Goal: Information Seeking & Learning: Find specific fact

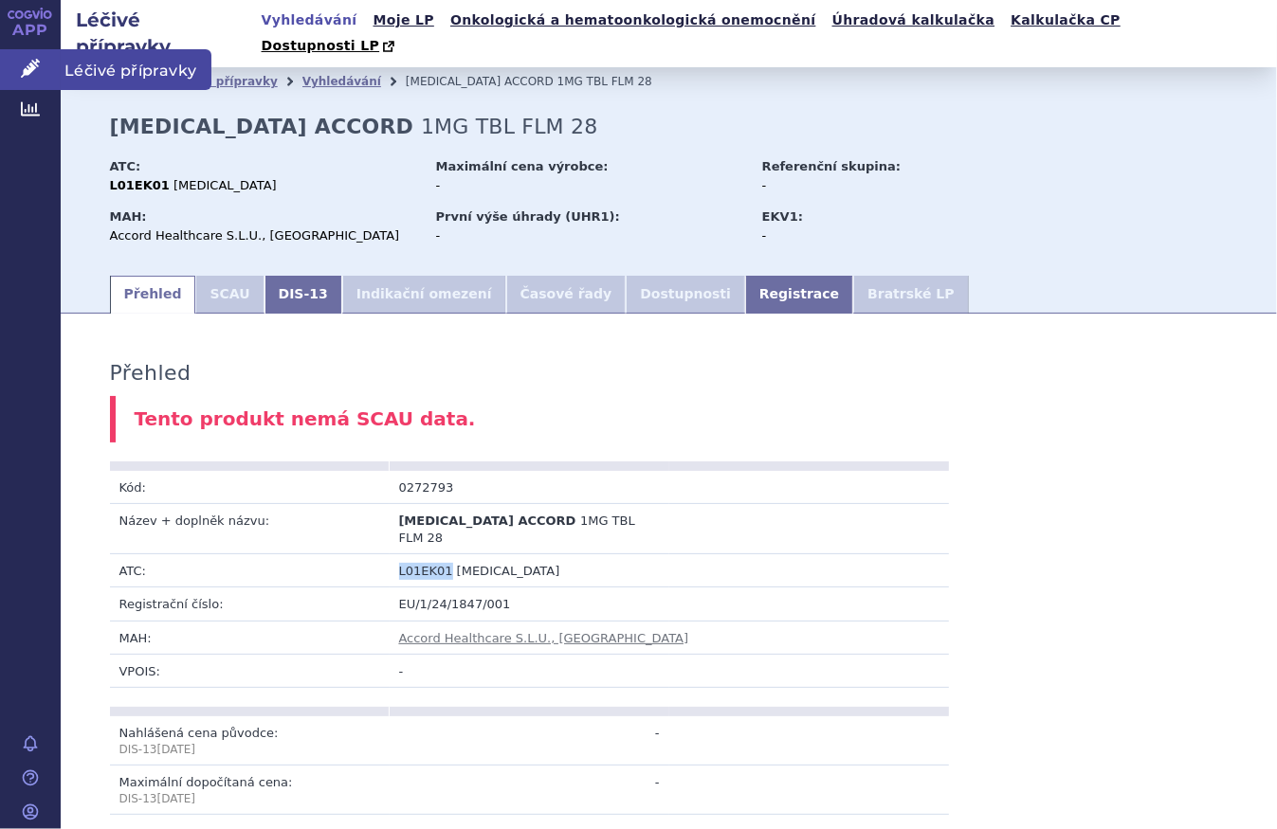
click at [133, 73] on span "Léčivé přípravky" at bounding box center [136, 69] width 151 height 40
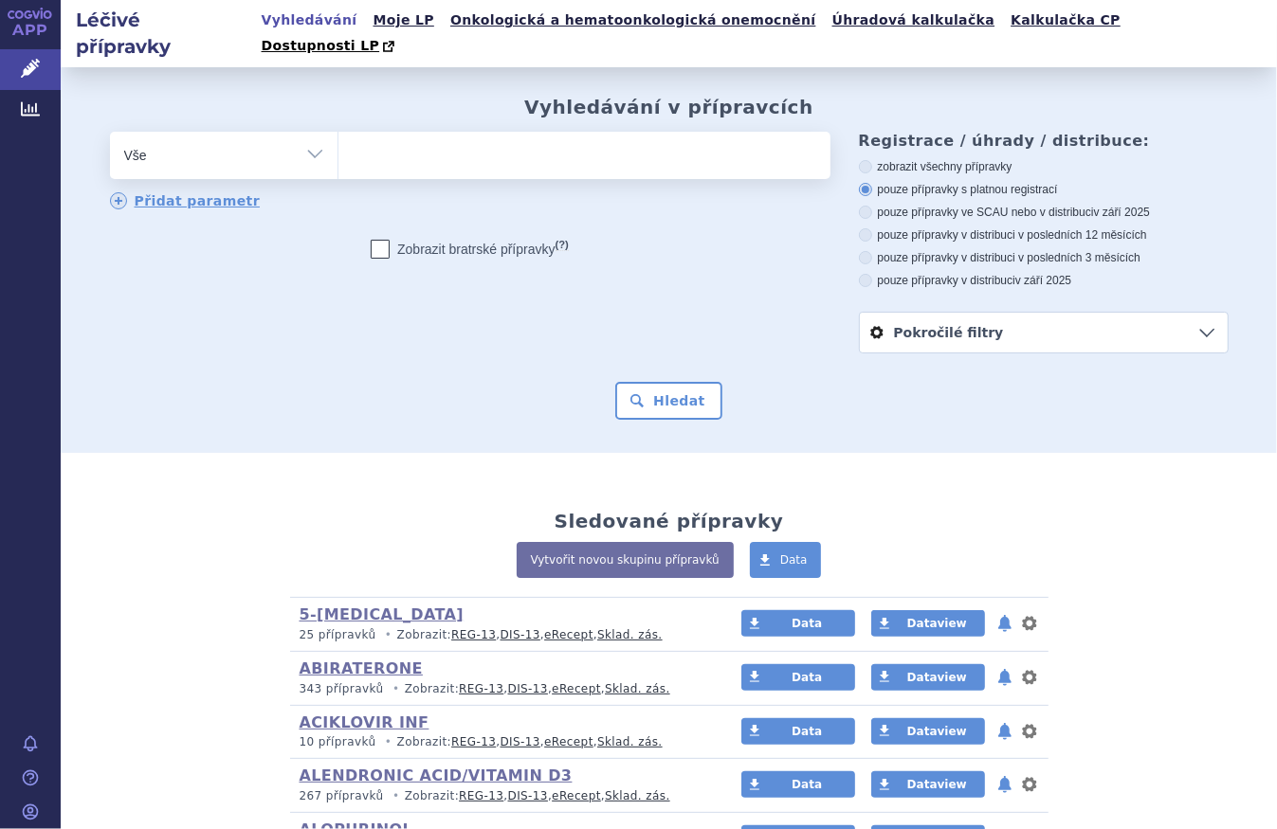
select select "filter-atc-group"
click at [110, 132] on select "Vše Přípravek/SUKL kód MAH VPOIS ATC/Aktivní látka Léková forma Síla" at bounding box center [223, 153] width 227 height 43
drag, startPoint x: 370, startPoint y: 123, endPoint x: 5, endPoint y: 249, distance: 386.1
click at [368, 132] on ul at bounding box center [584, 152] width 492 height 40
click at [338, 131] on select at bounding box center [337, 154] width 1 height 47
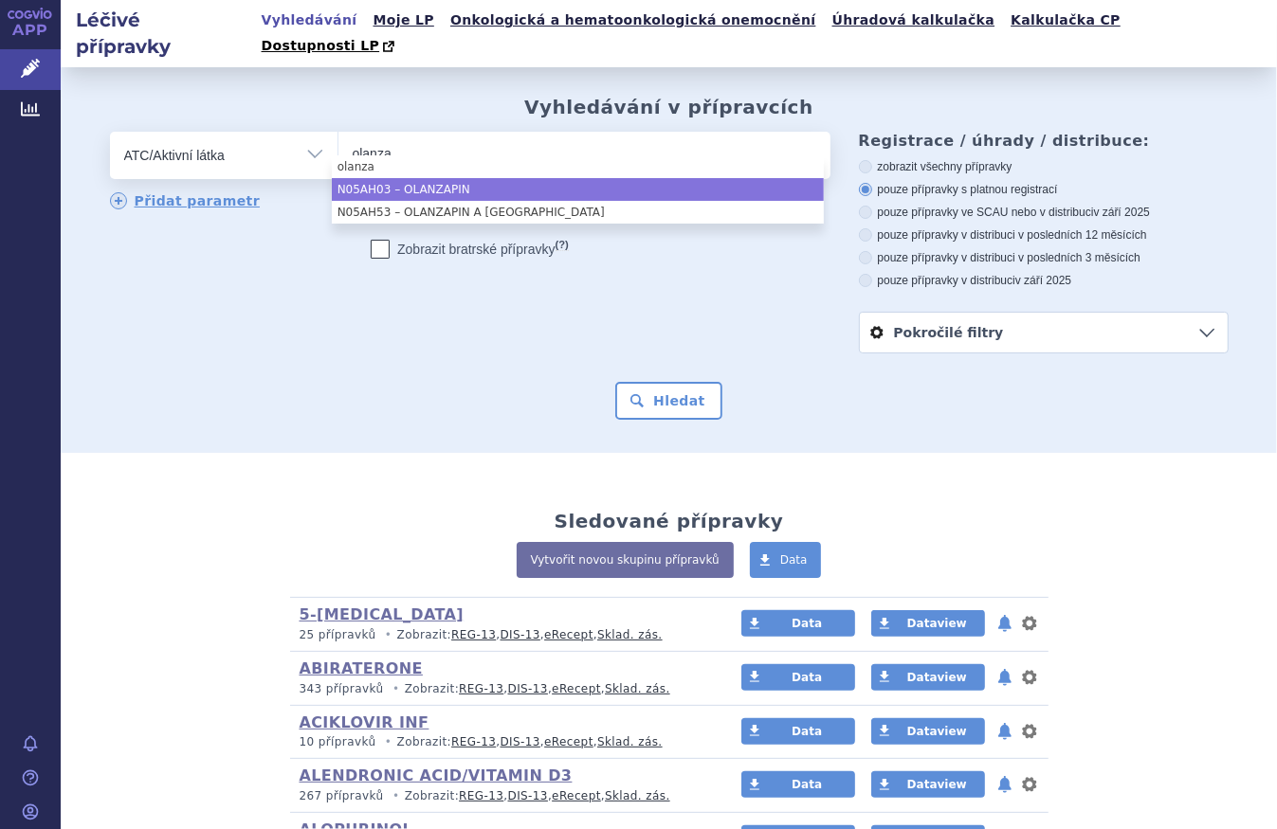
type input "olanza"
select select "N05AH03"
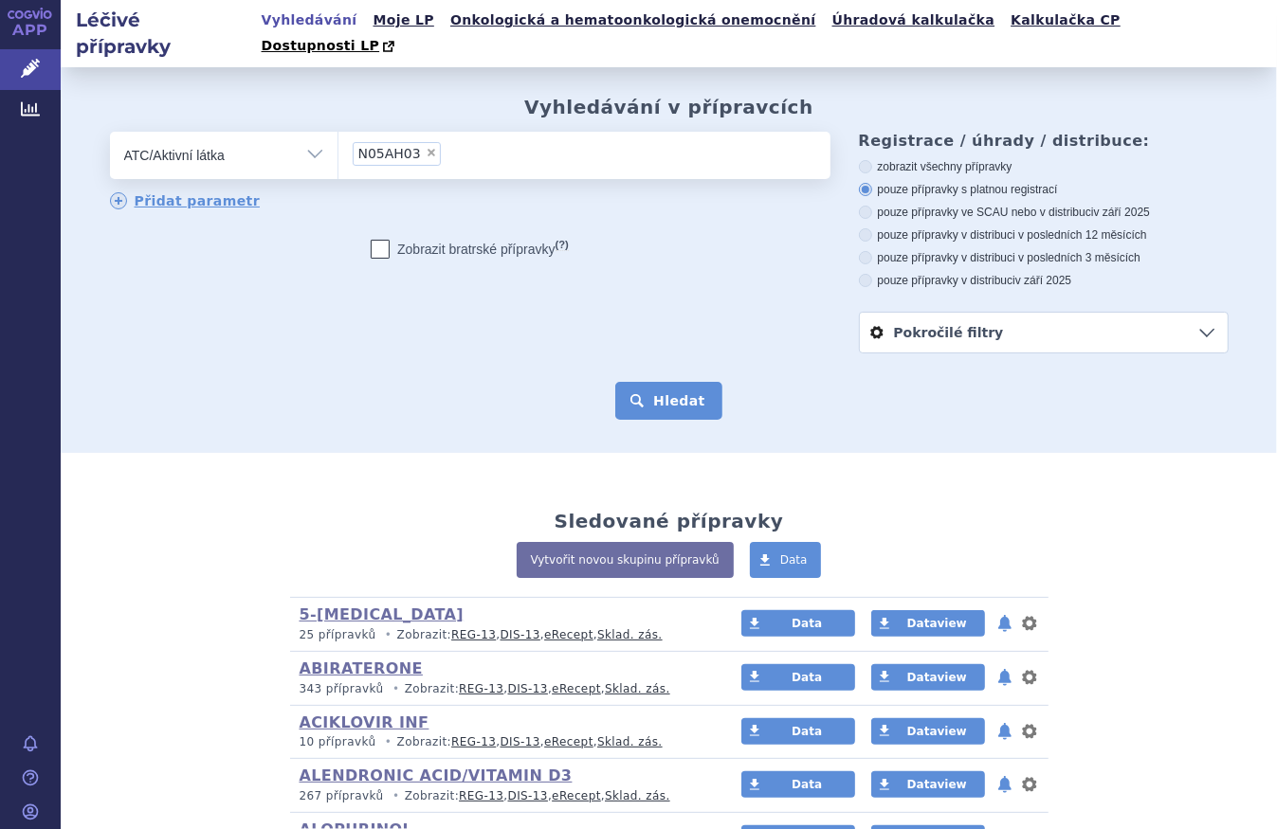
click at [677, 382] on button "Hledat" at bounding box center [668, 401] width 107 height 38
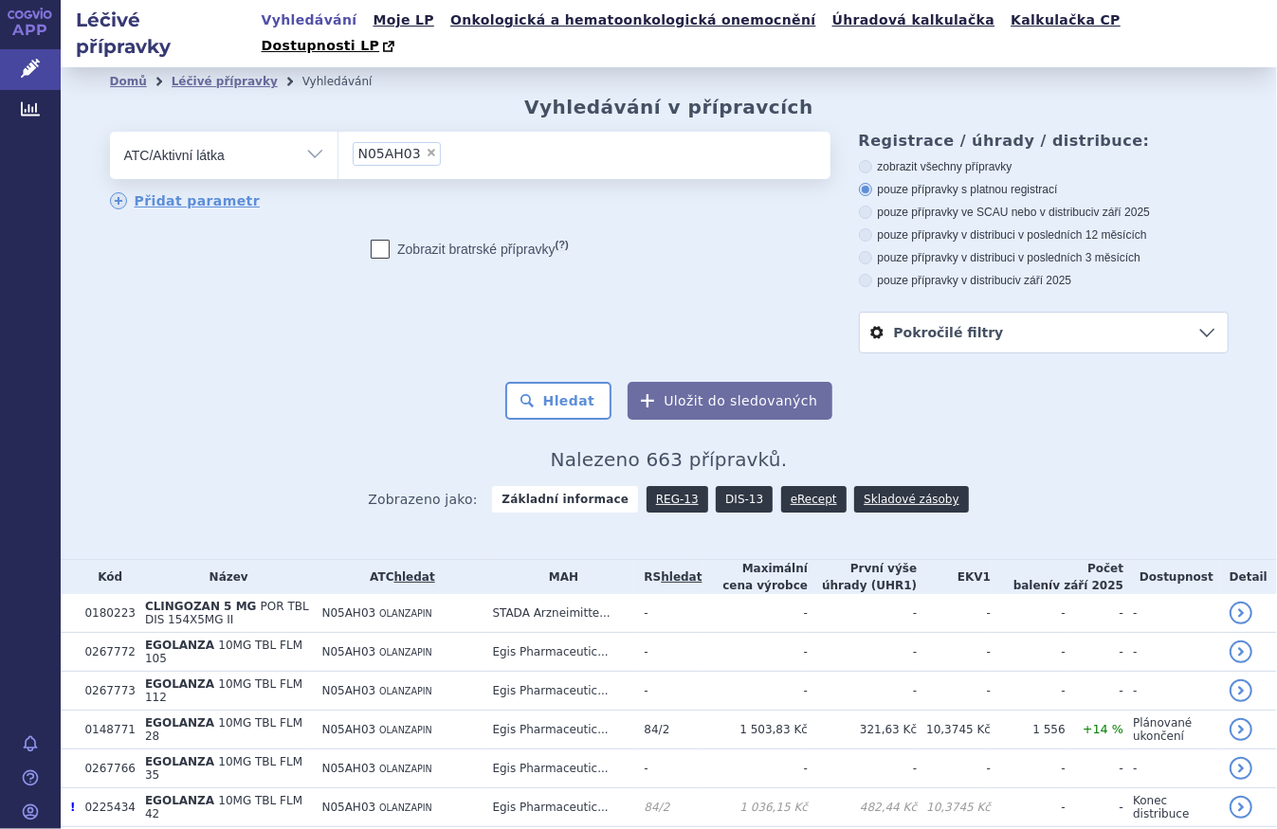
click at [721, 486] on link "DIS-13" at bounding box center [744, 499] width 57 height 27
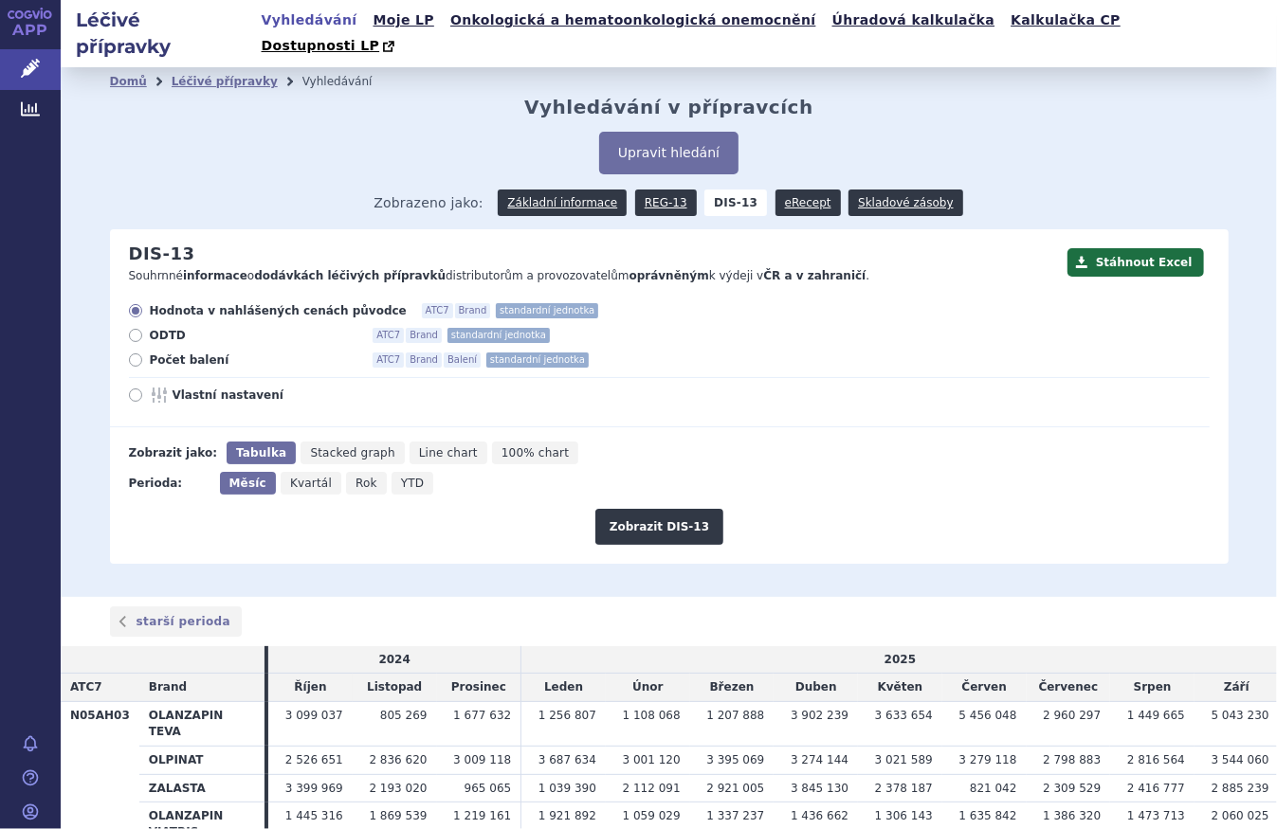
click at [184, 353] on span "Počet balení" at bounding box center [254, 360] width 209 height 15
click at [143, 356] on input "Počet balení ATC7 Brand Balení standardní jednotka" at bounding box center [137, 362] width 12 height 12
radio input "true"
click at [675, 526] on div "Stáhnout Excel DIS-13 Souhrnné informace o dodávkách léčivých přípravků distrib…" at bounding box center [669, 396] width 1118 height 334
click at [678, 512] on button "Zobrazit DIS-13" at bounding box center [659, 527] width 128 height 36
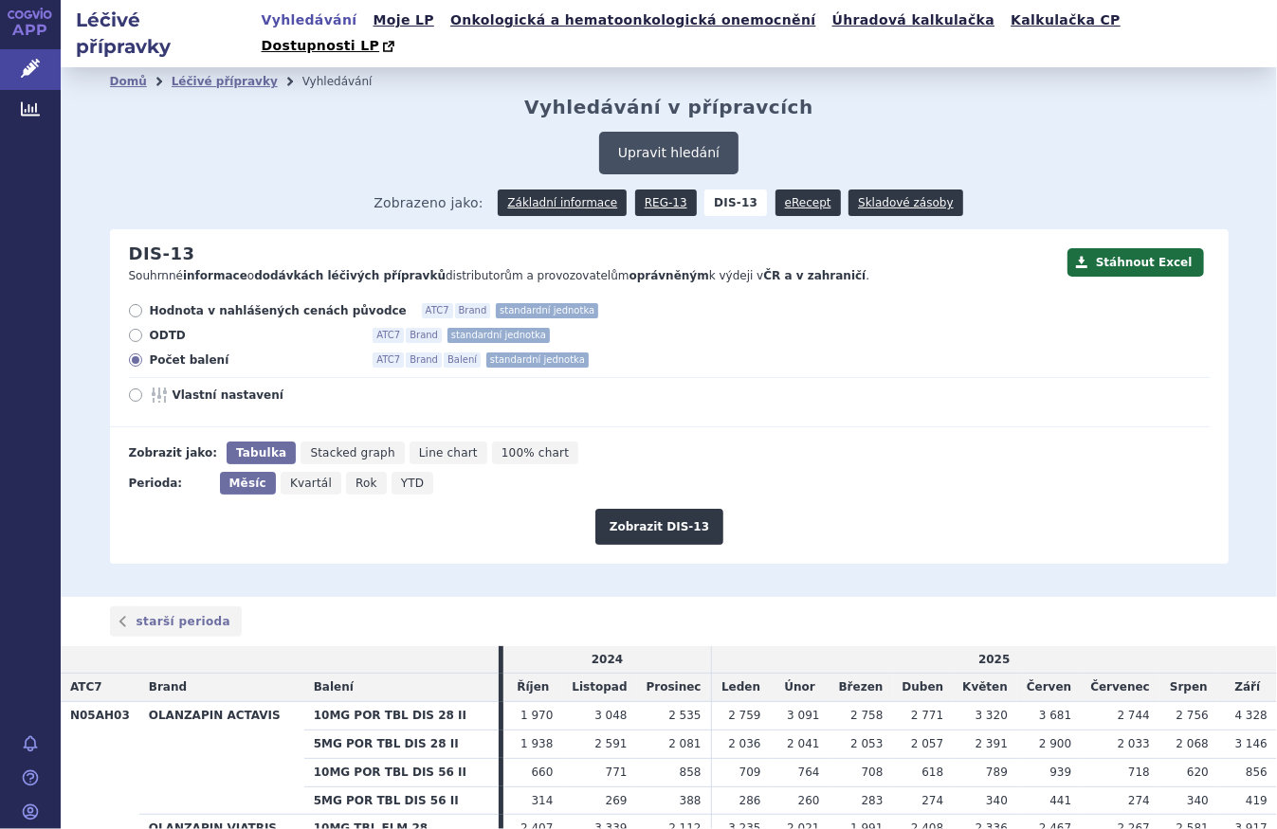
click at [659, 148] on button "Upravit hledání" at bounding box center [668, 153] width 139 height 43
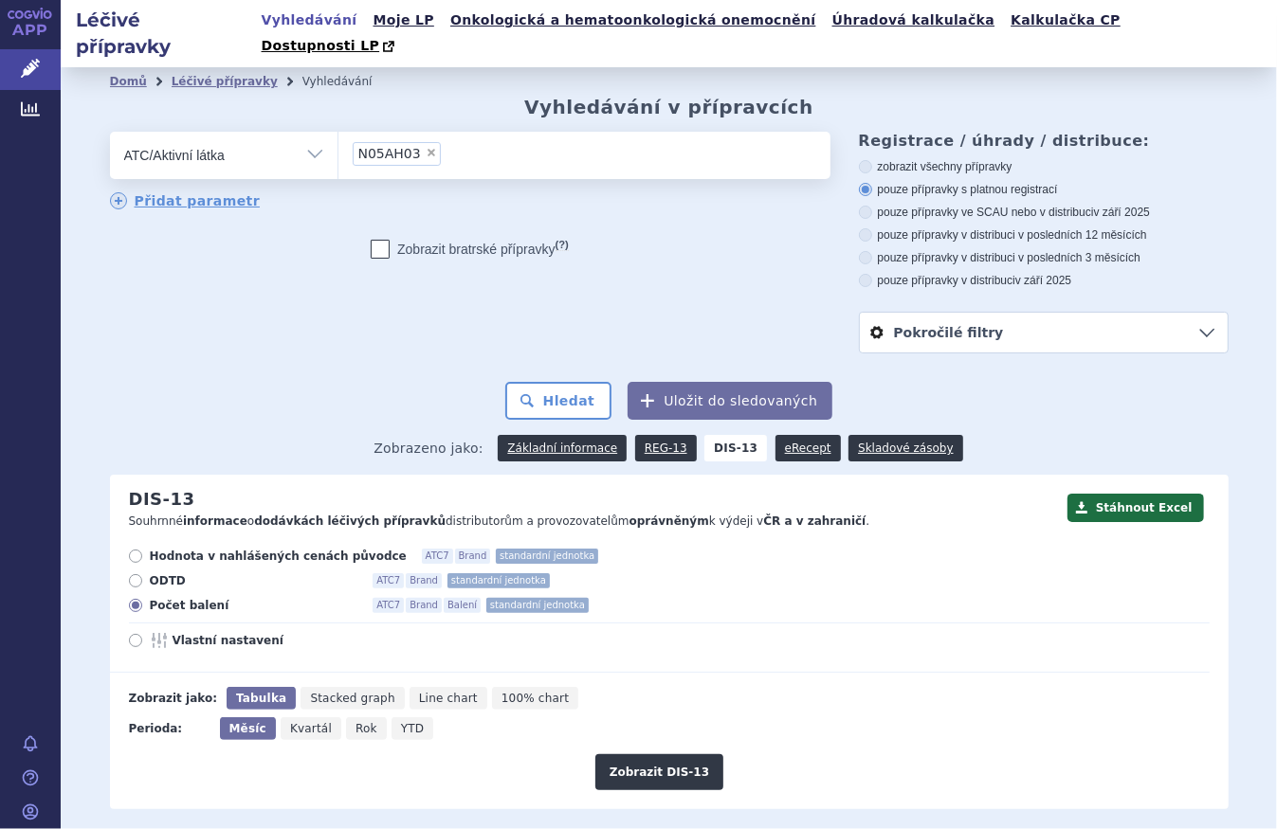
click at [426, 147] on span "×" at bounding box center [431, 152] width 11 height 11
click at [338, 131] on select "N05AH03" at bounding box center [337, 154] width 1 height 47
select select
click at [407, 152] on span at bounding box center [584, 155] width 492 height 47
click at [338, 152] on select at bounding box center [337, 154] width 1 height 47
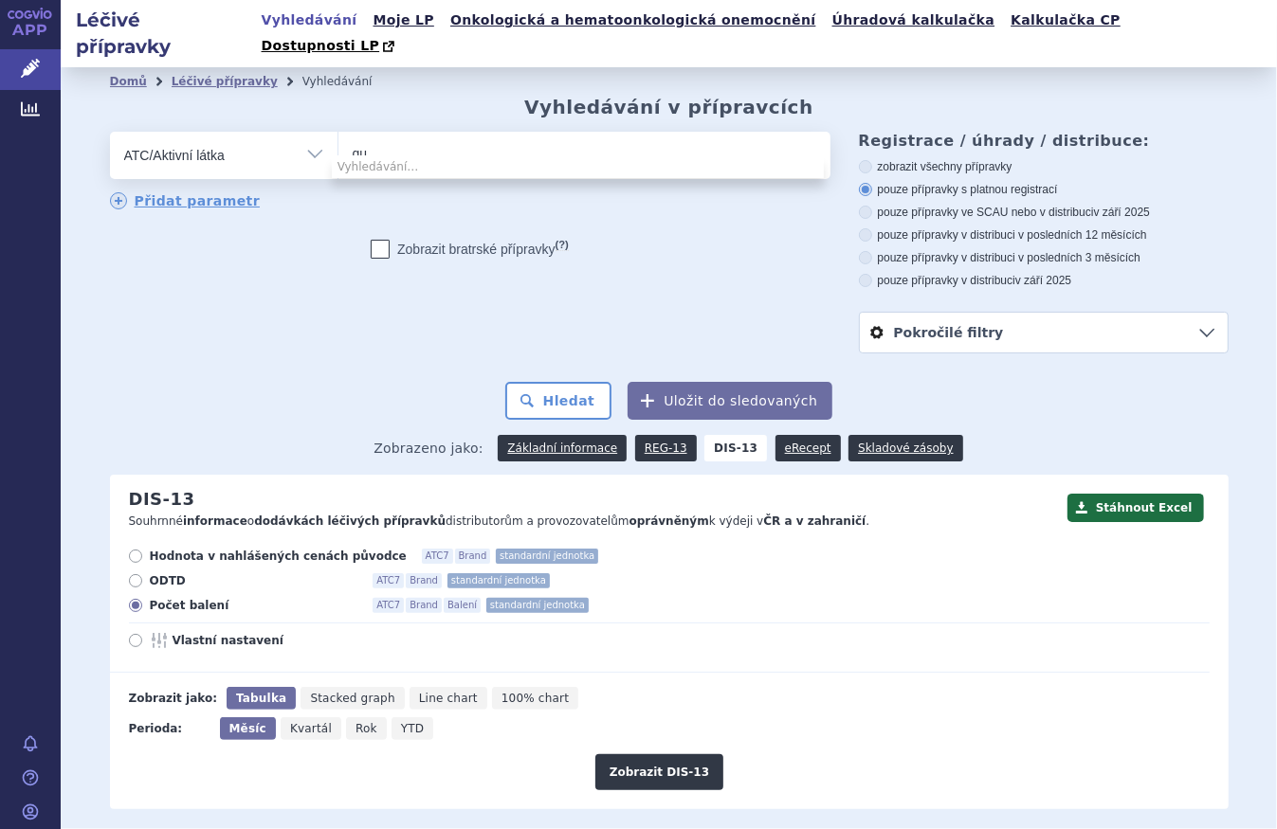
type input "q"
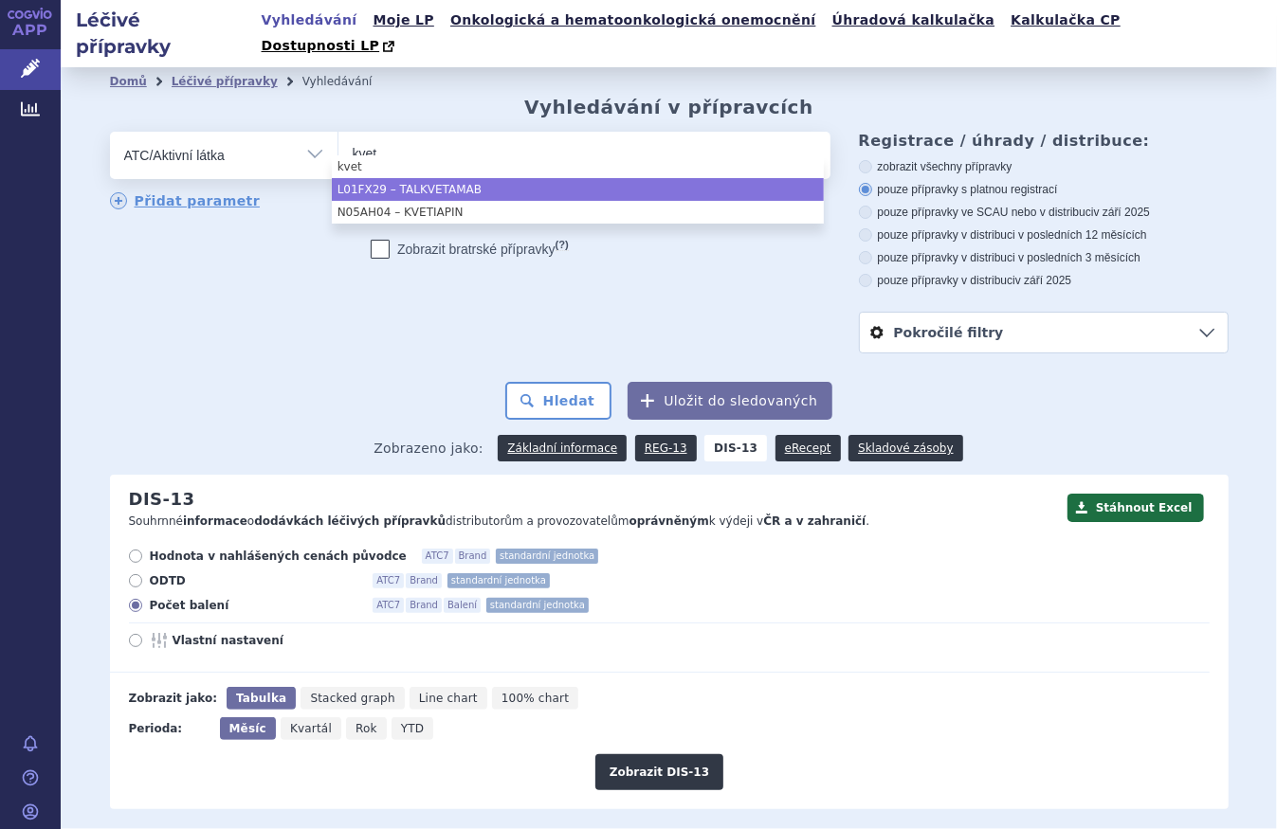
type input "kvet"
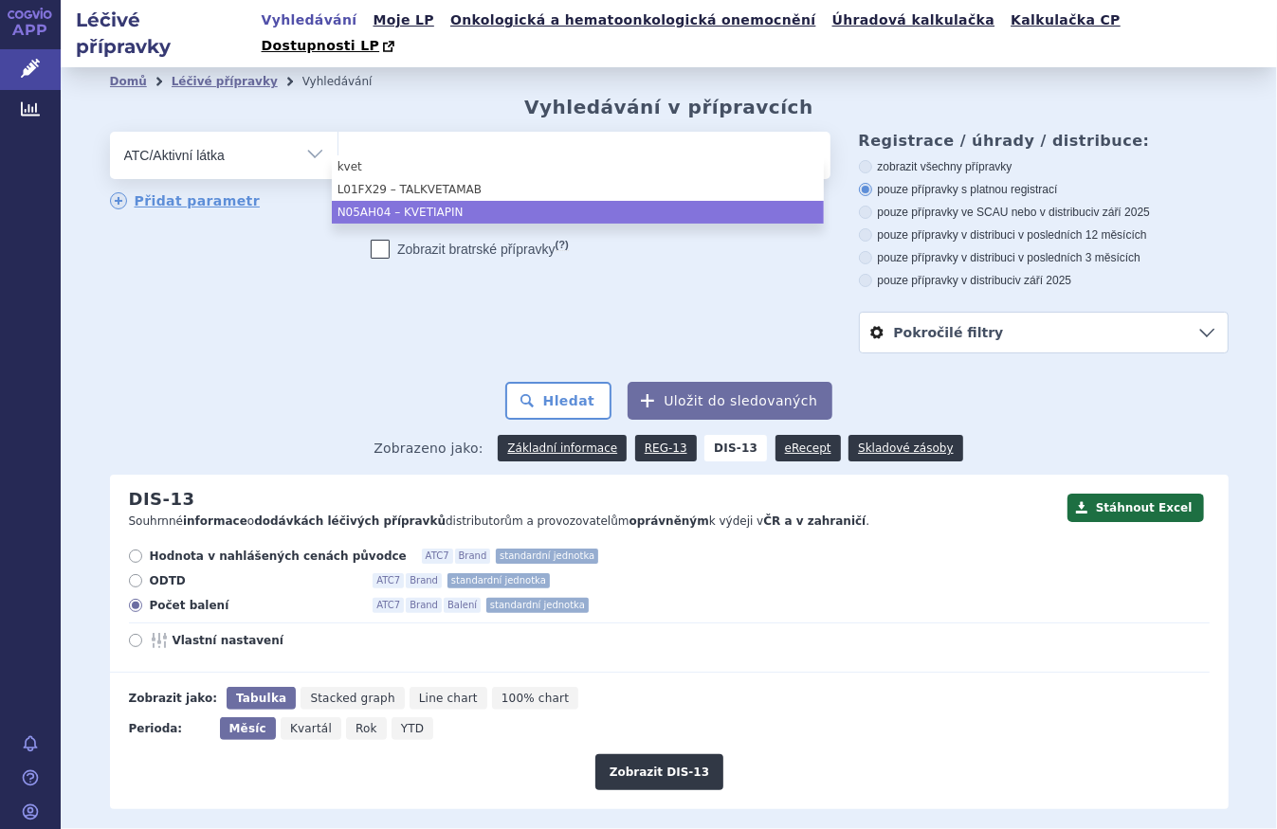
select select "N05AH04"
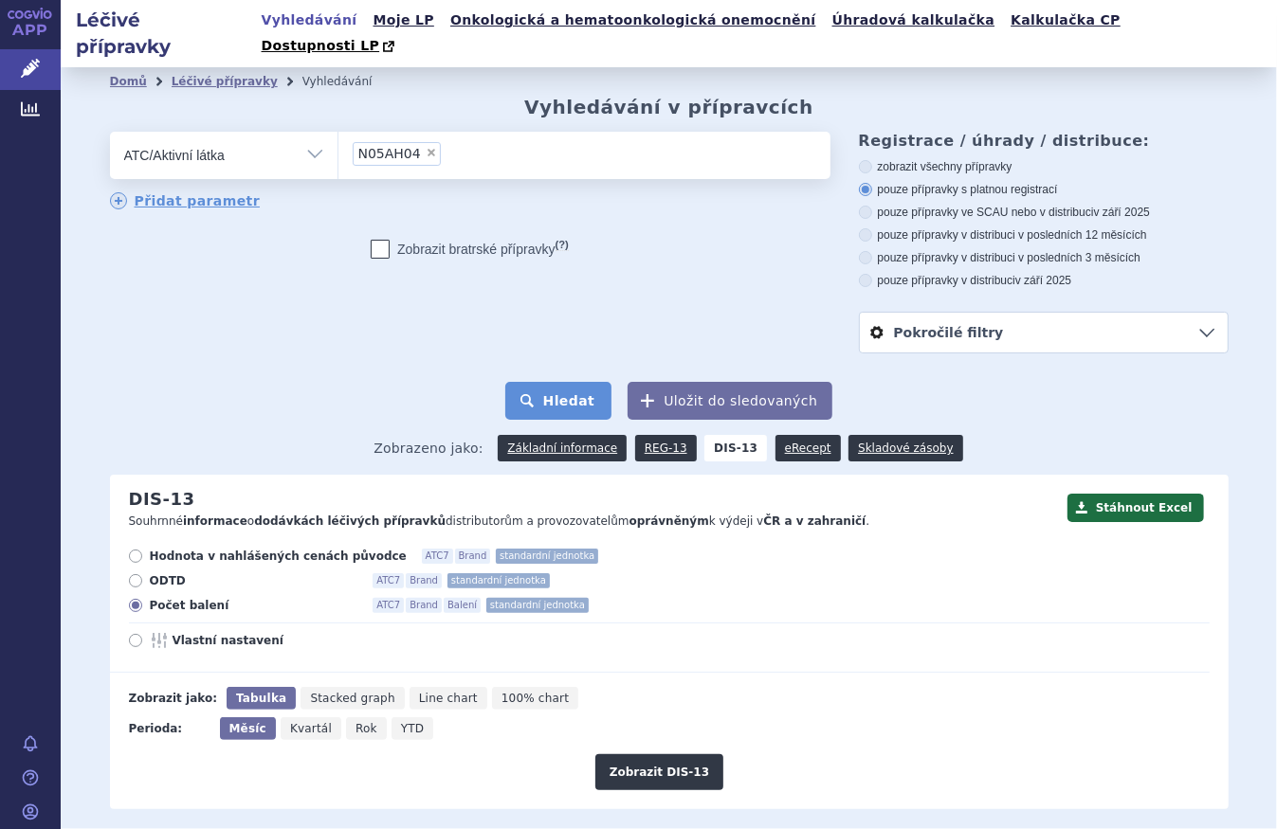
click at [583, 385] on button "Hledat" at bounding box center [558, 401] width 107 height 38
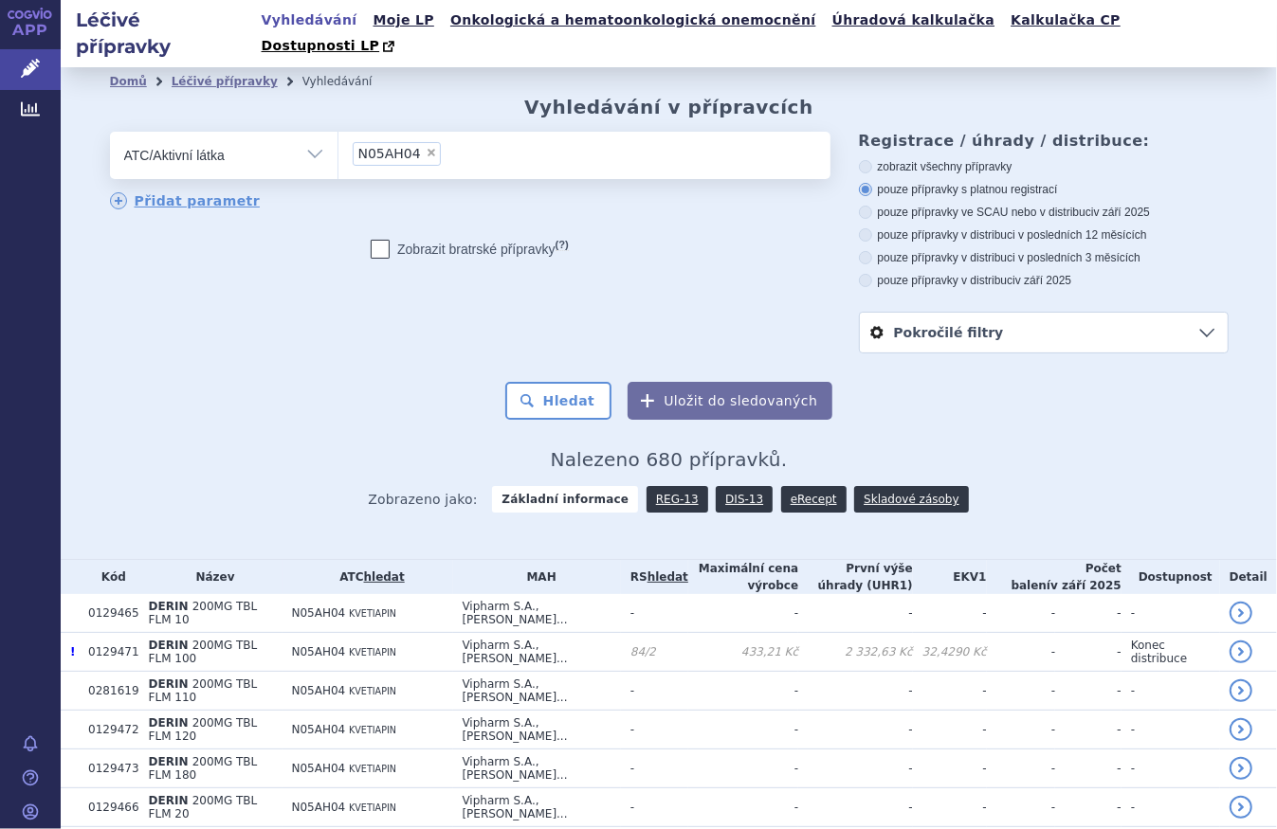
scroll to position [258, 0]
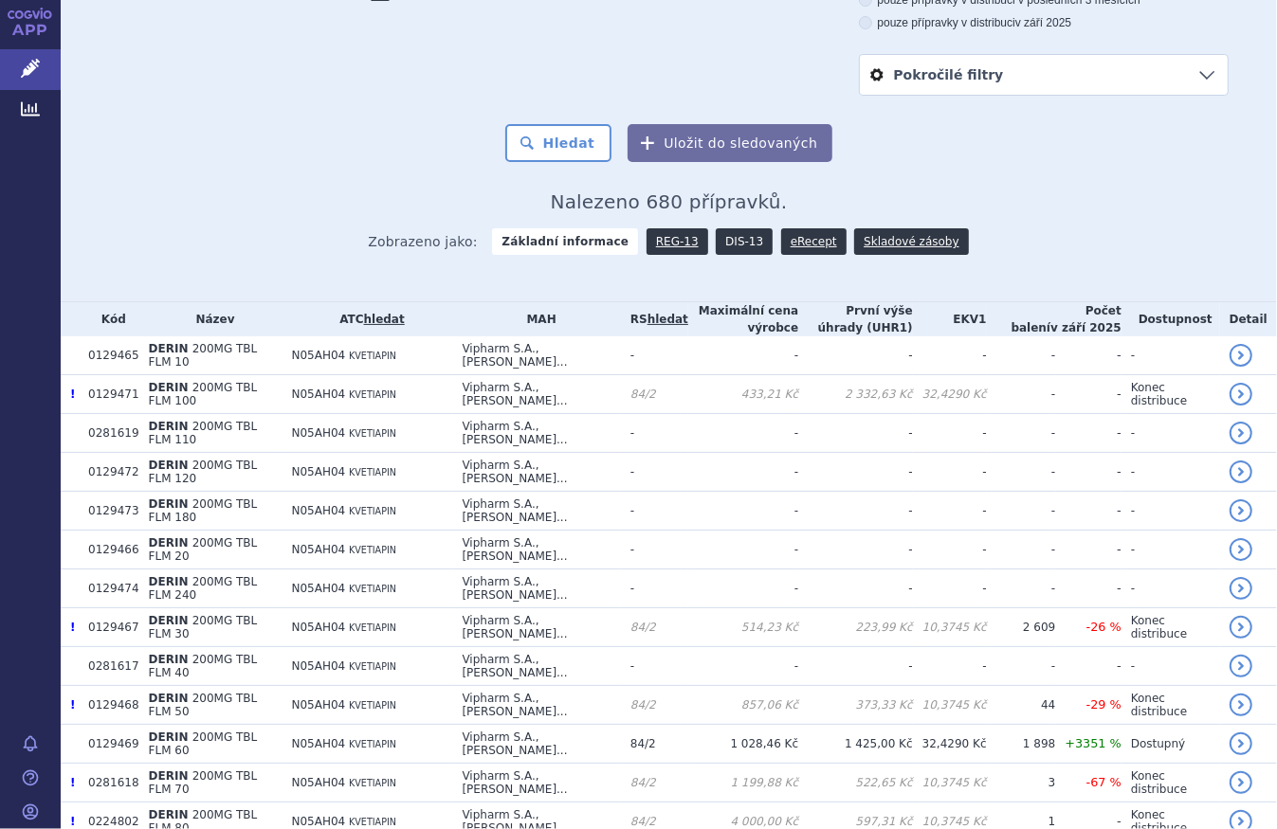
click at [722, 228] on link "DIS-13" at bounding box center [744, 241] width 57 height 27
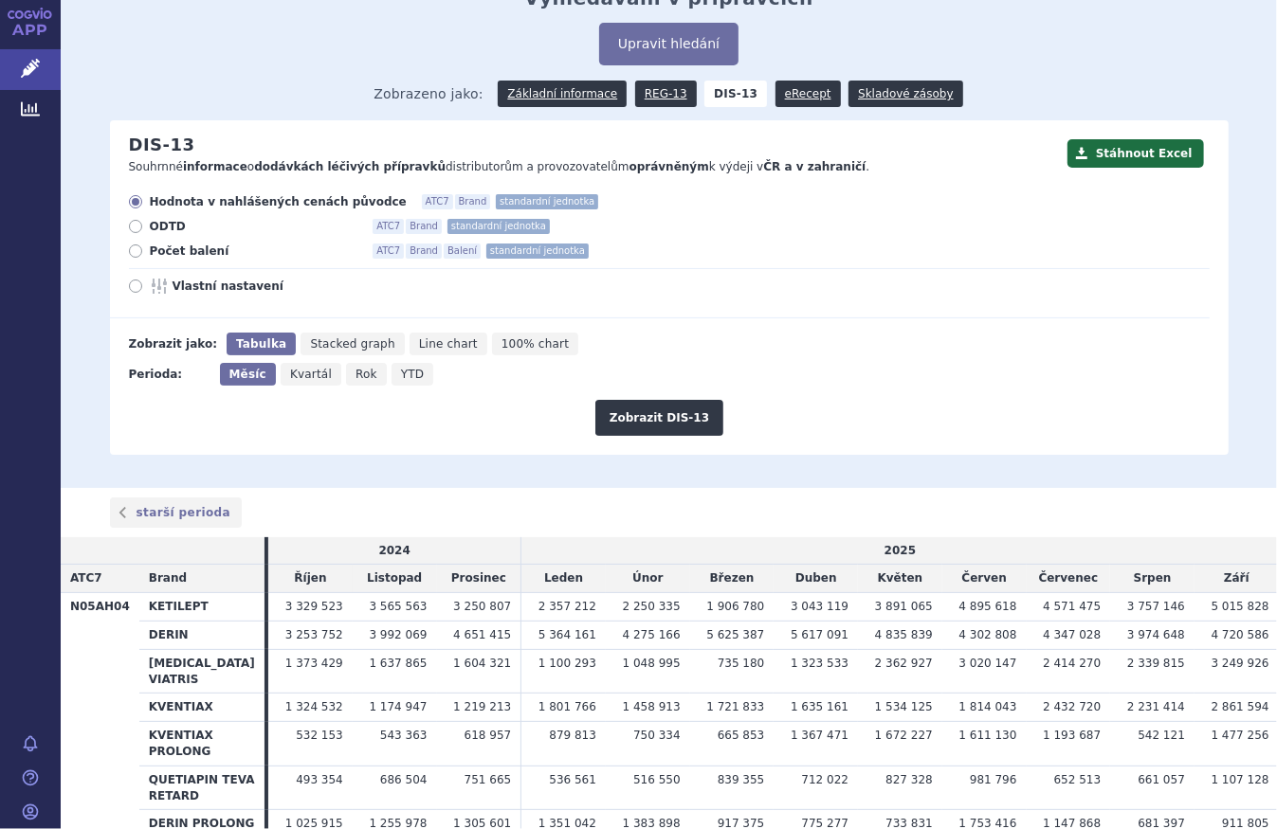
scroll to position [85, 0]
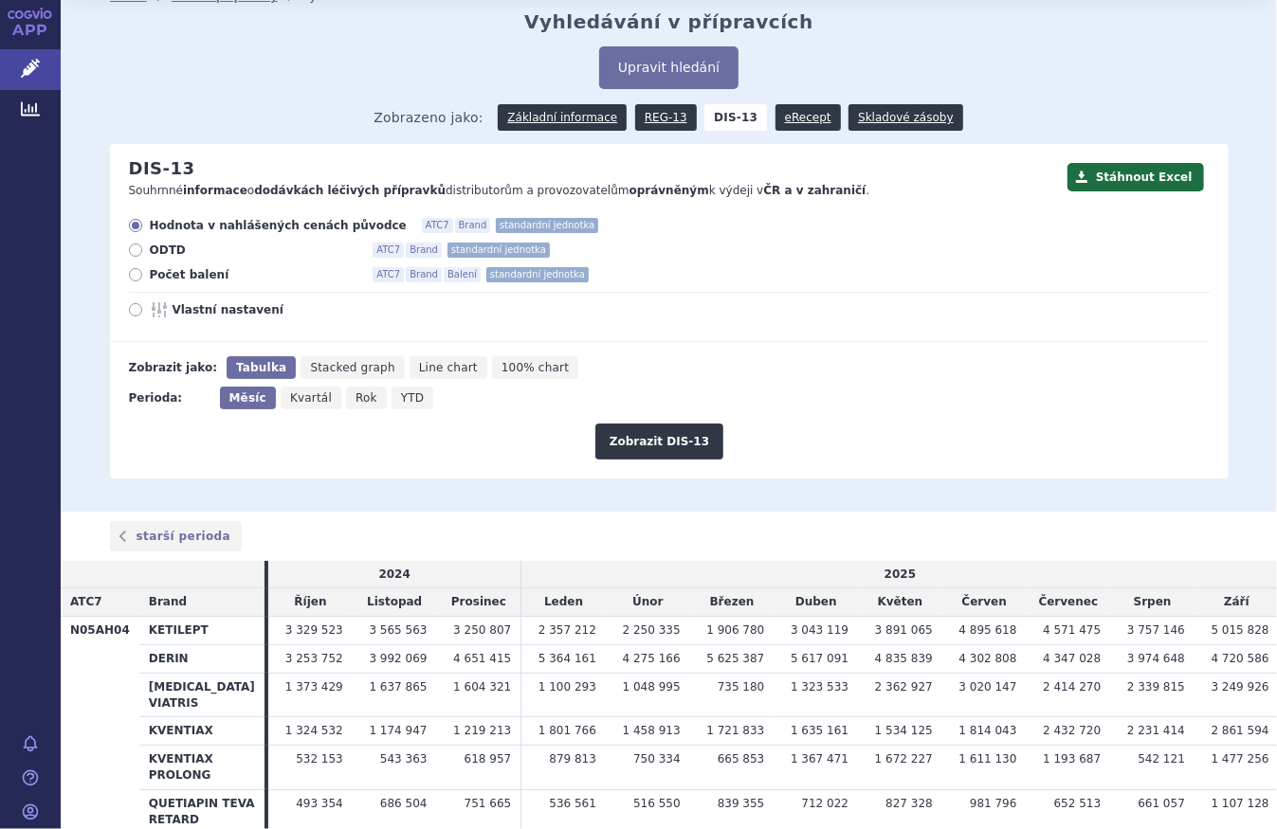
click at [154, 267] on span "Počet balení" at bounding box center [254, 274] width 209 height 15
click at [143, 271] on input "Počet balení ATC7 Brand Balení standardní jednotka" at bounding box center [137, 277] width 12 height 12
radio input "true"
click at [666, 424] on button "Zobrazit DIS-13" at bounding box center [659, 442] width 128 height 36
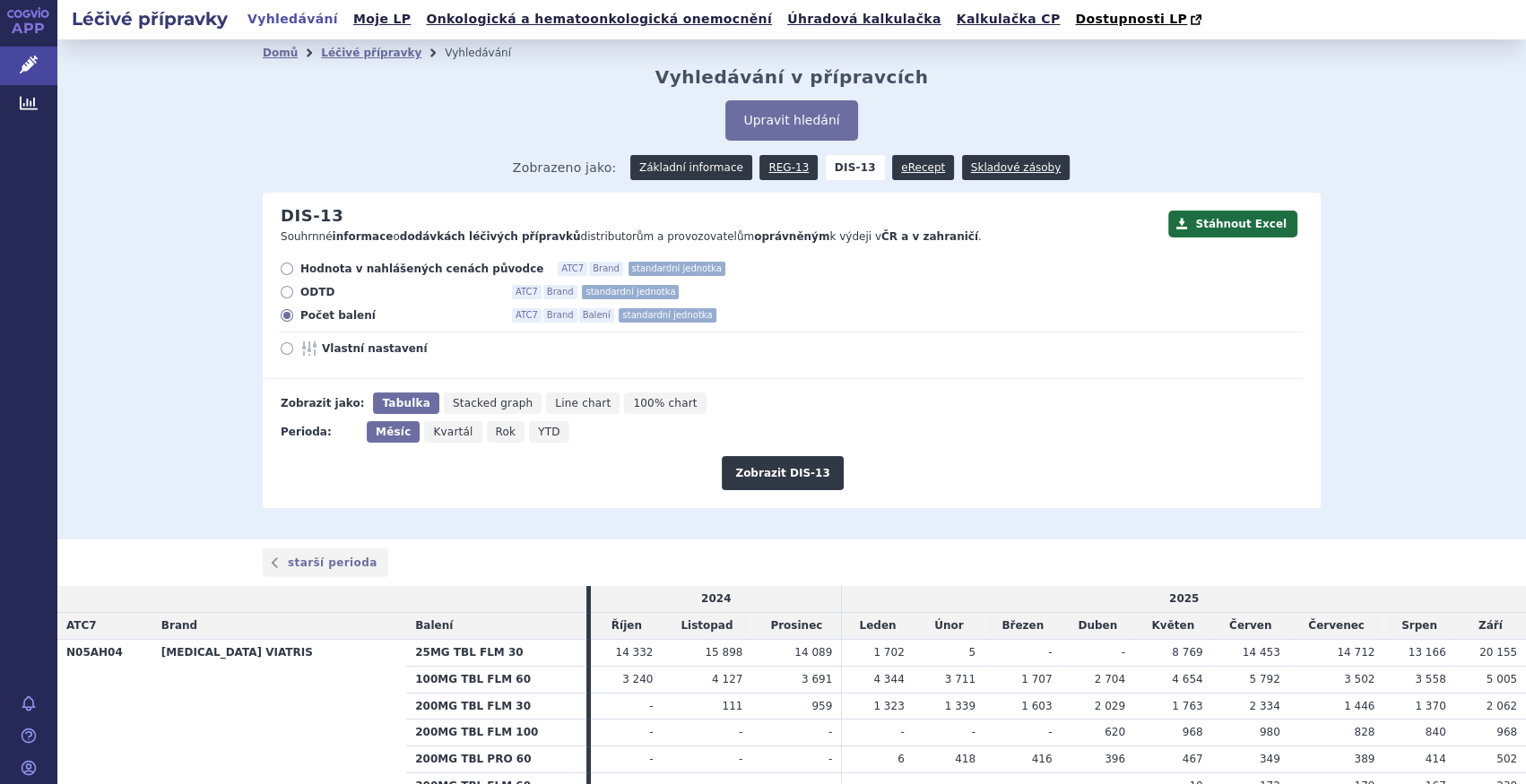
click at [670, 163] on link "Základní informace" at bounding box center [691, 167] width 122 height 26
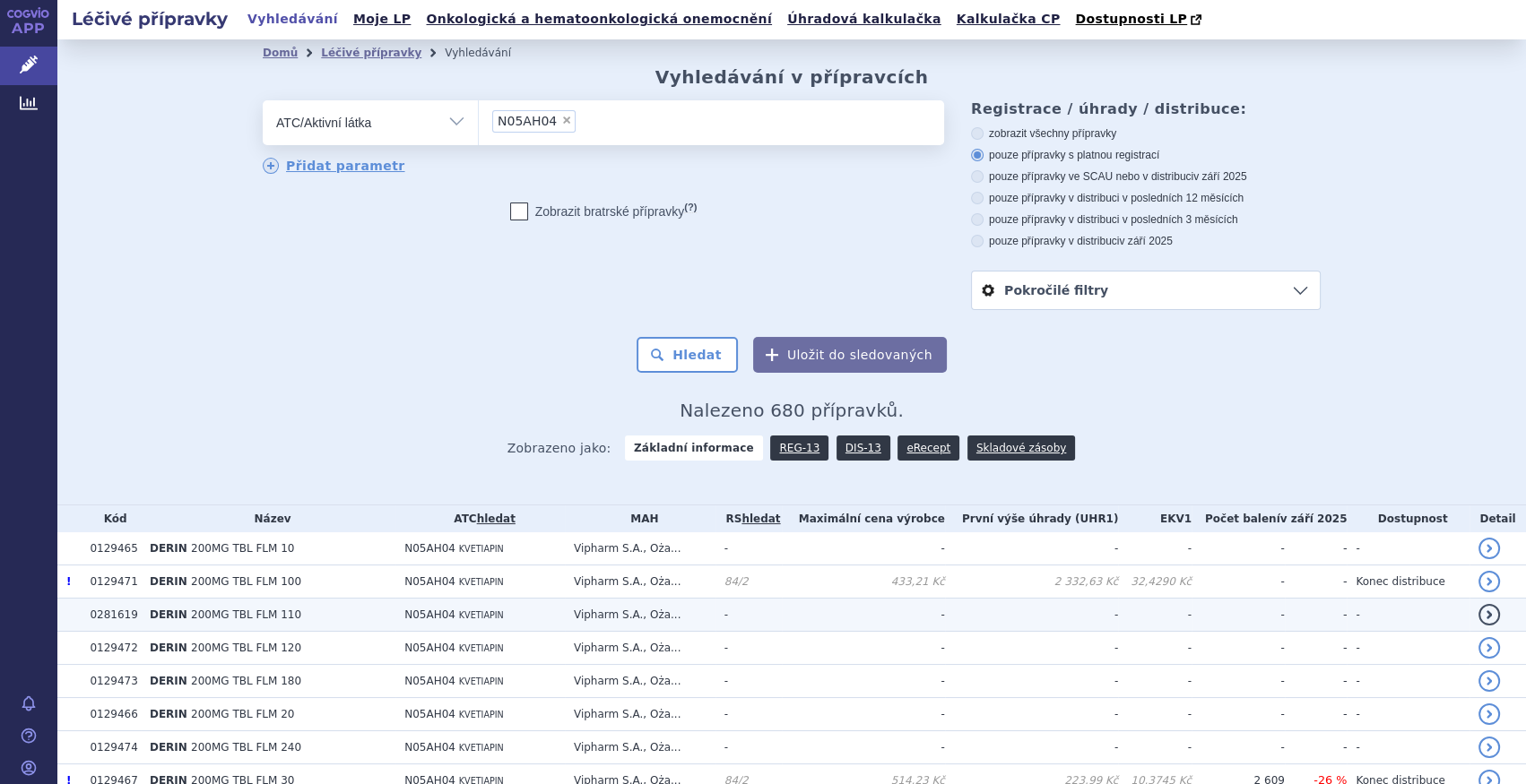
scroll to position [325, 0]
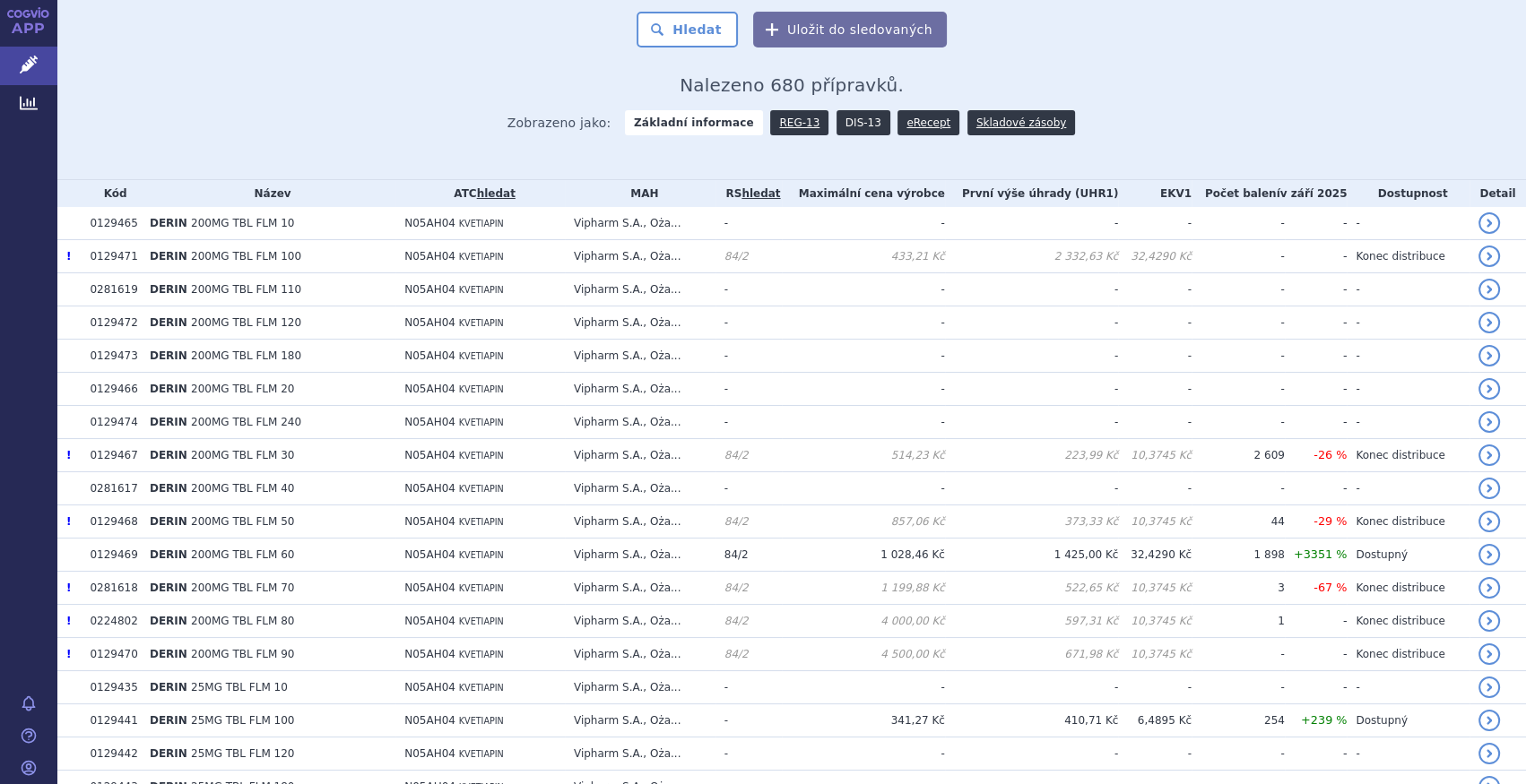
click at [850, 121] on link "DIS-13" at bounding box center [863, 123] width 54 height 26
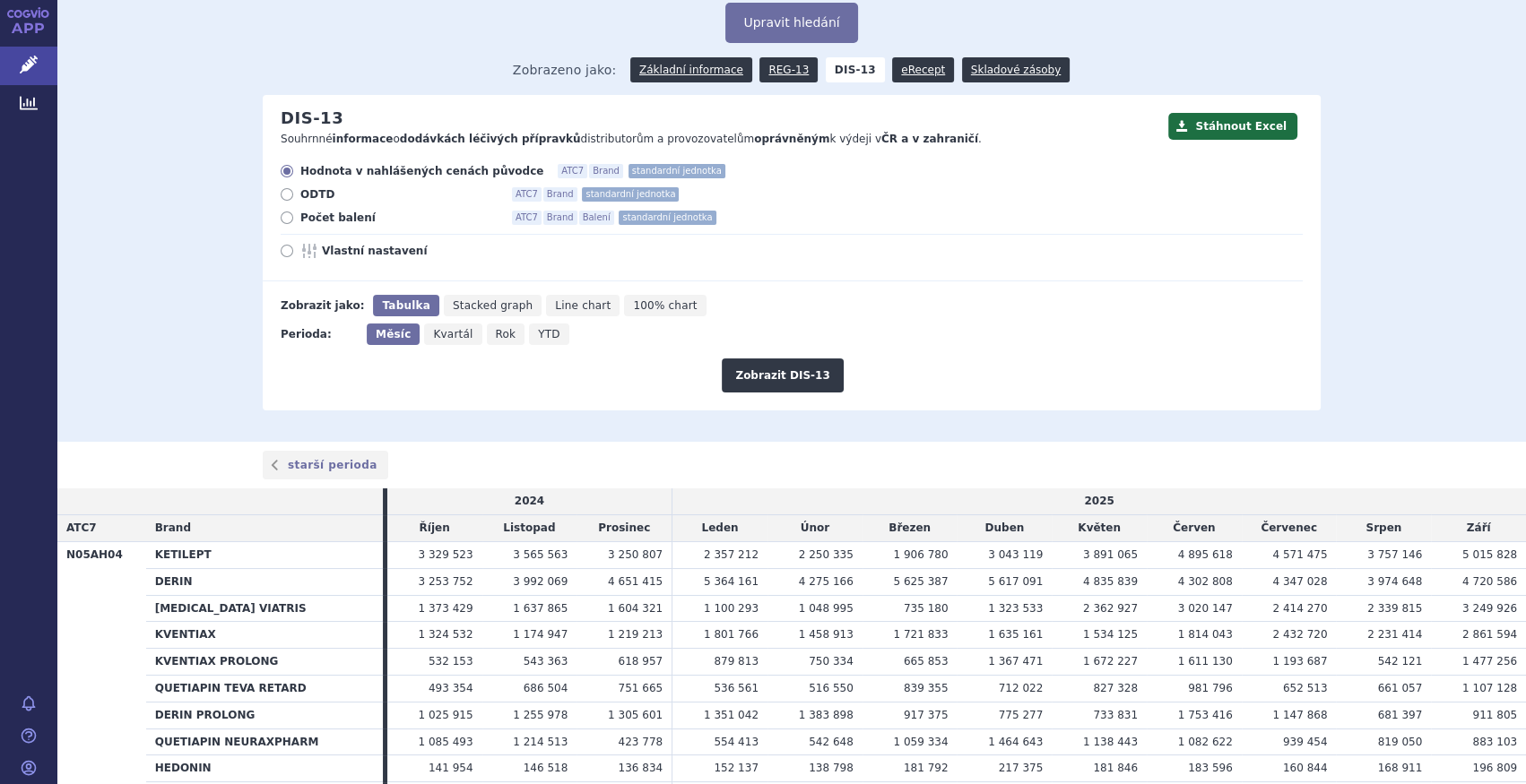
scroll to position [80, 0]
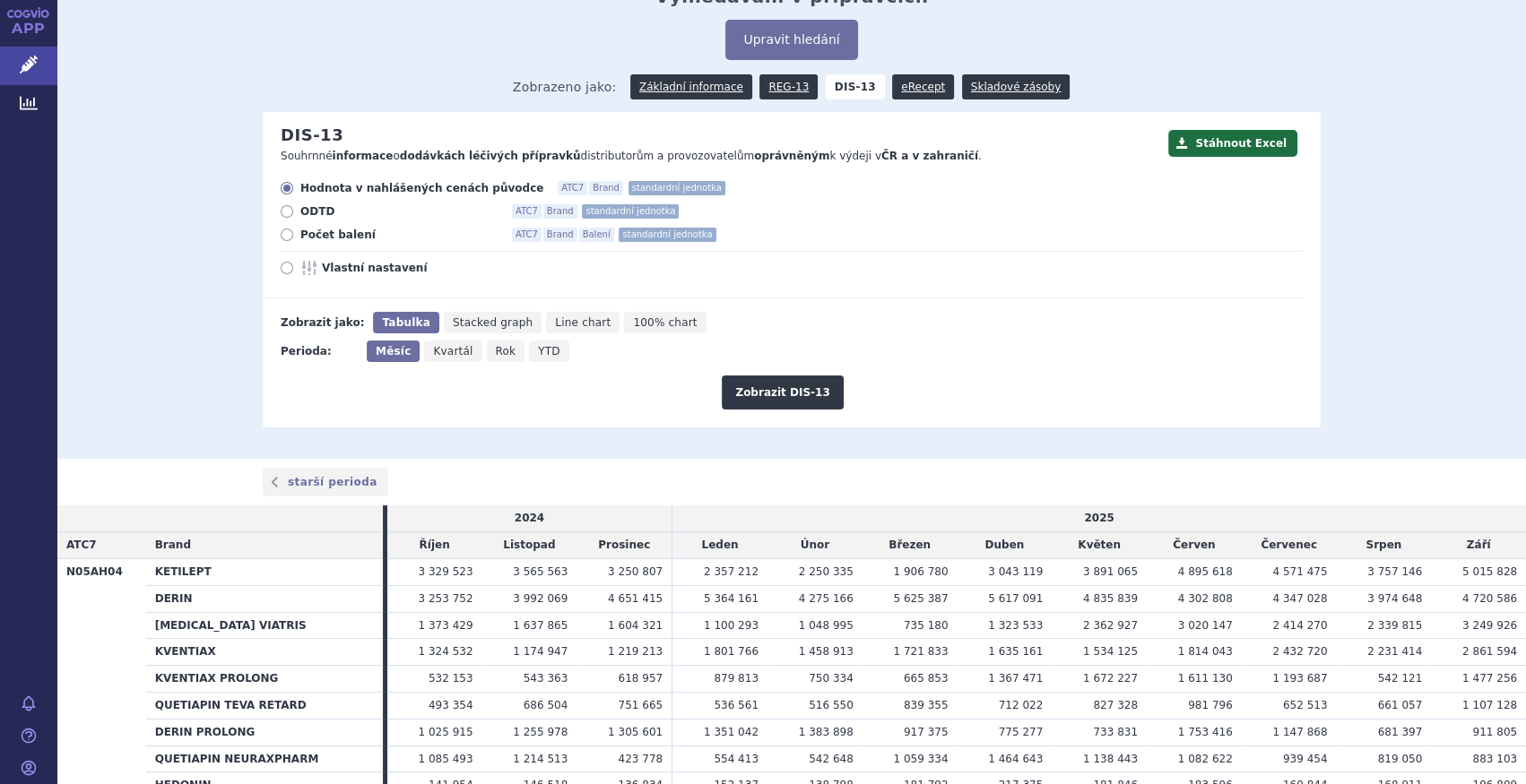
click at [333, 235] on span "Počet balení" at bounding box center [399, 235] width 198 height 14
click at [294, 235] on input "Počet balení ATC7 Brand Balení standardní jednotka" at bounding box center [289, 237] width 11 height 11
radio input "true"
click at [807, 387] on button "Zobrazit DIS-13" at bounding box center [782, 392] width 121 height 34
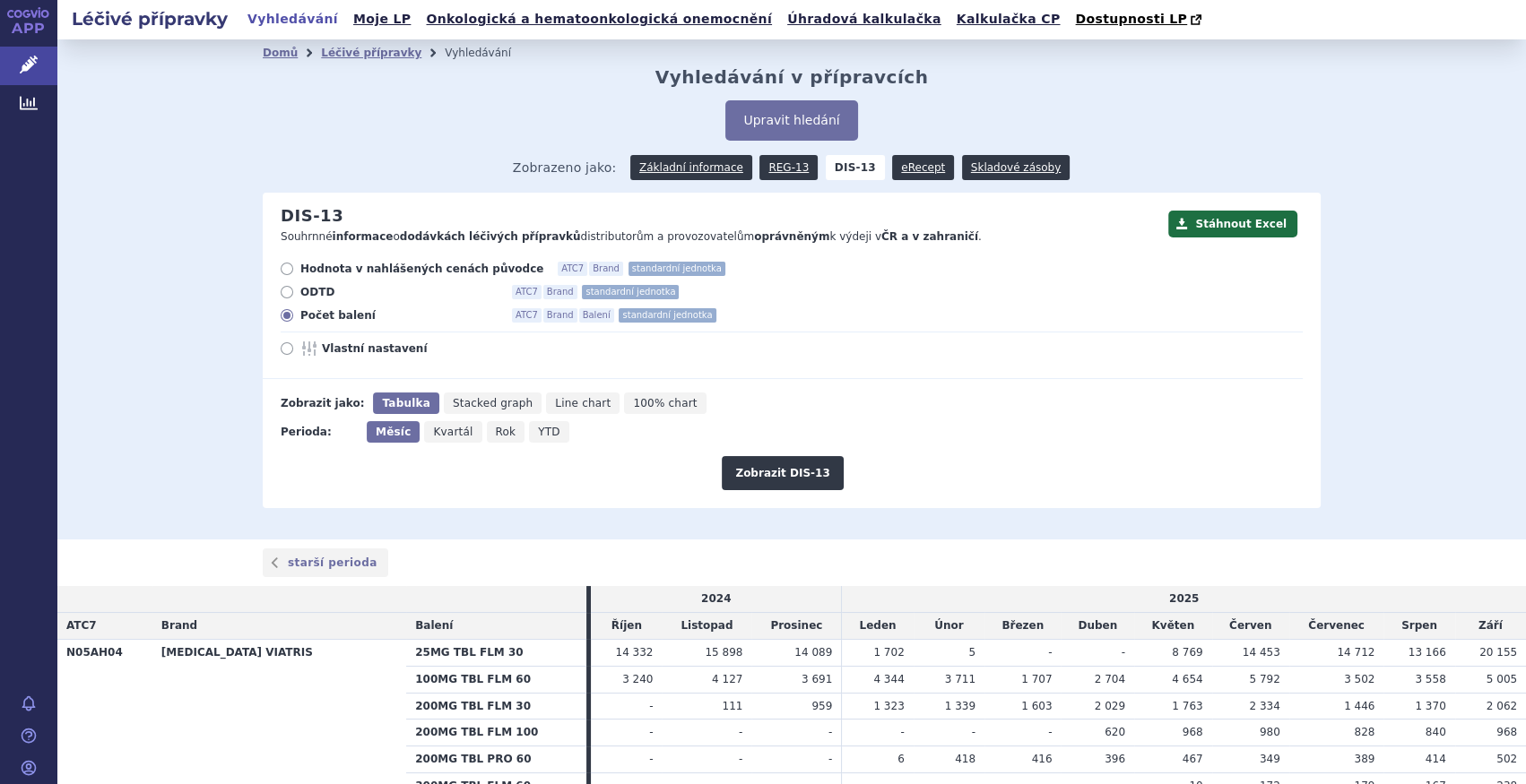
click at [343, 264] on span "Hodnota v nahlášených cenách původce" at bounding box center [422, 269] width 243 height 14
click at [294, 266] on input "Hodnota v nahlášených cenách původce ATC7 Brand standardní jednotka" at bounding box center [289, 271] width 11 height 11
radio input "true"
click at [803, 493] on div "Stáhnout Excel DIS-13 Souhrnné informace o dodávkách léčivých přípravků distrib…" at bounding box center [792, 351] width 1058 height 316
click at [804, 489] on button "Zobrazit DIS-13" at bounding box center [782, 473] width 121 height 34
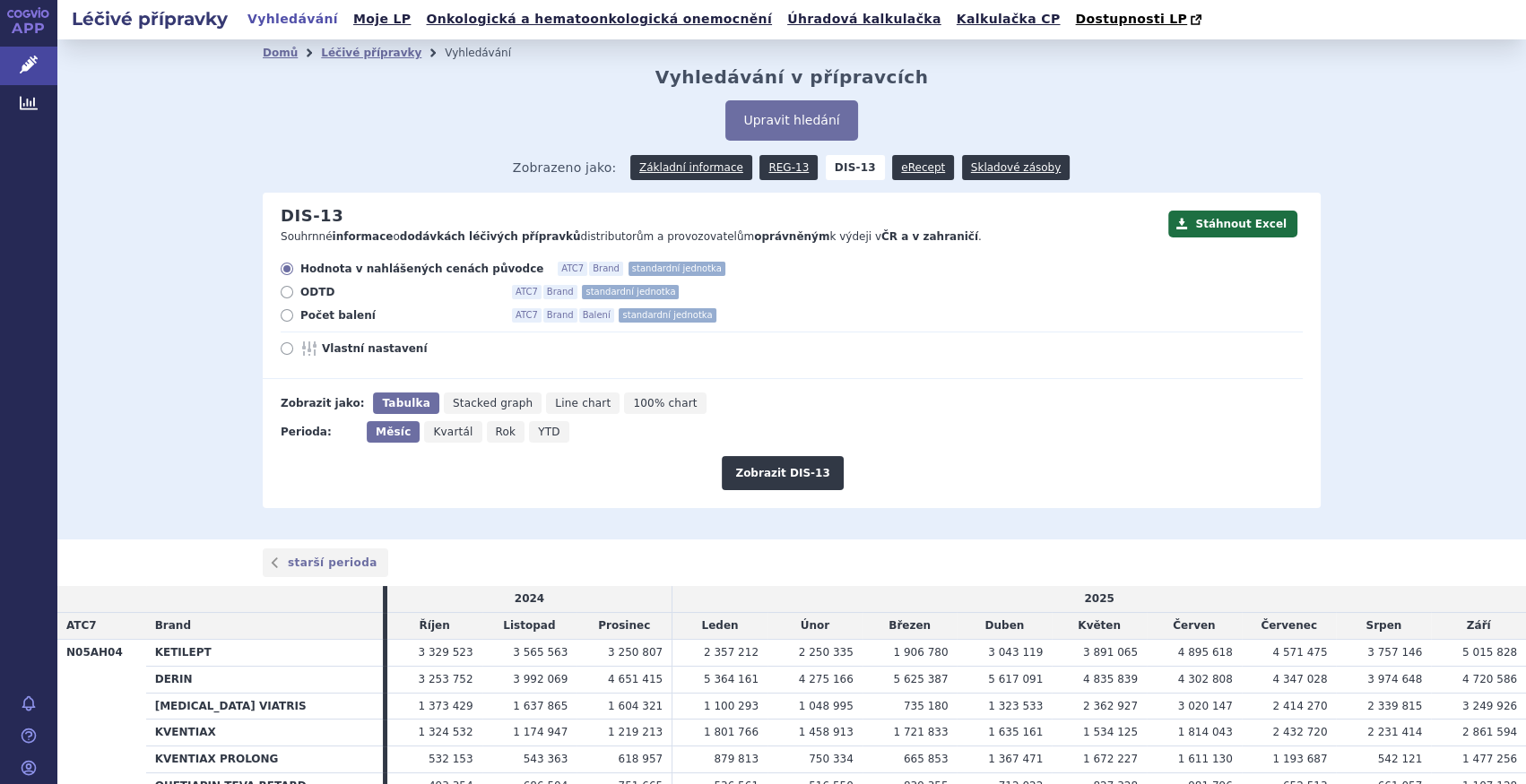
scroll to position [329, 0]
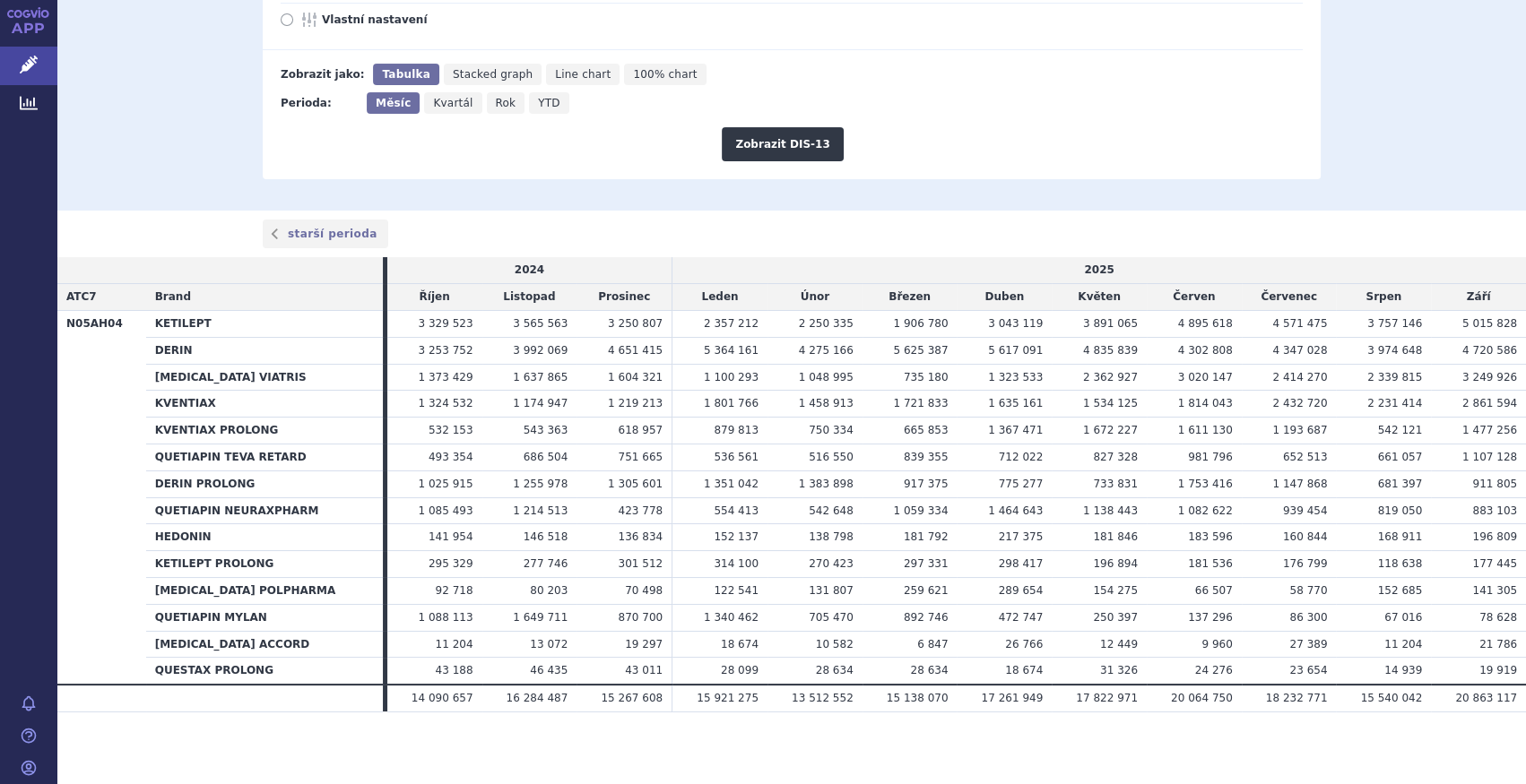
click at [496, 100] on span "Rok" at bounding box center [506, 102] width 21 height 12
click at [487, 100] on input "Rok" at bounding box center [493, 98] width 11 height 11
radio input "true"
click at [757, 141] on button "Zobrazit DIS-13" at bounding box center [782, 145] width 121 height 34
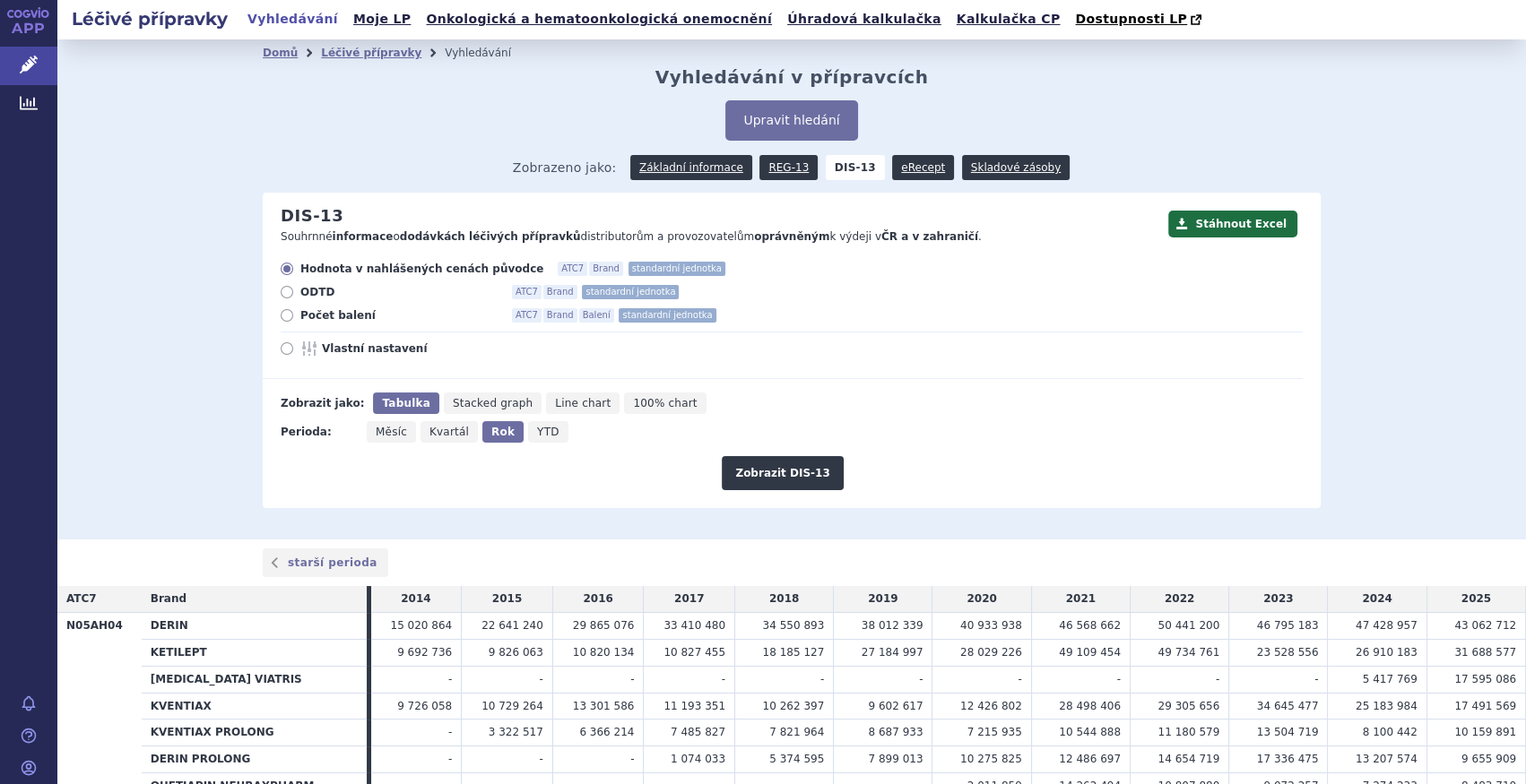
click at [329, 322] on span "Počet balení" at bounding box center [399, 315] width 198 height 14
click at [294, 322] on input "Počet balení ATC7 Brand Balení standardní jednotka" at bounding box center [289, 318] width 11 height 11
radio input "true"
click at [776, 479] on button "Zobrazit DIS-13" at bounding box center [782, 473] width 121 height 34
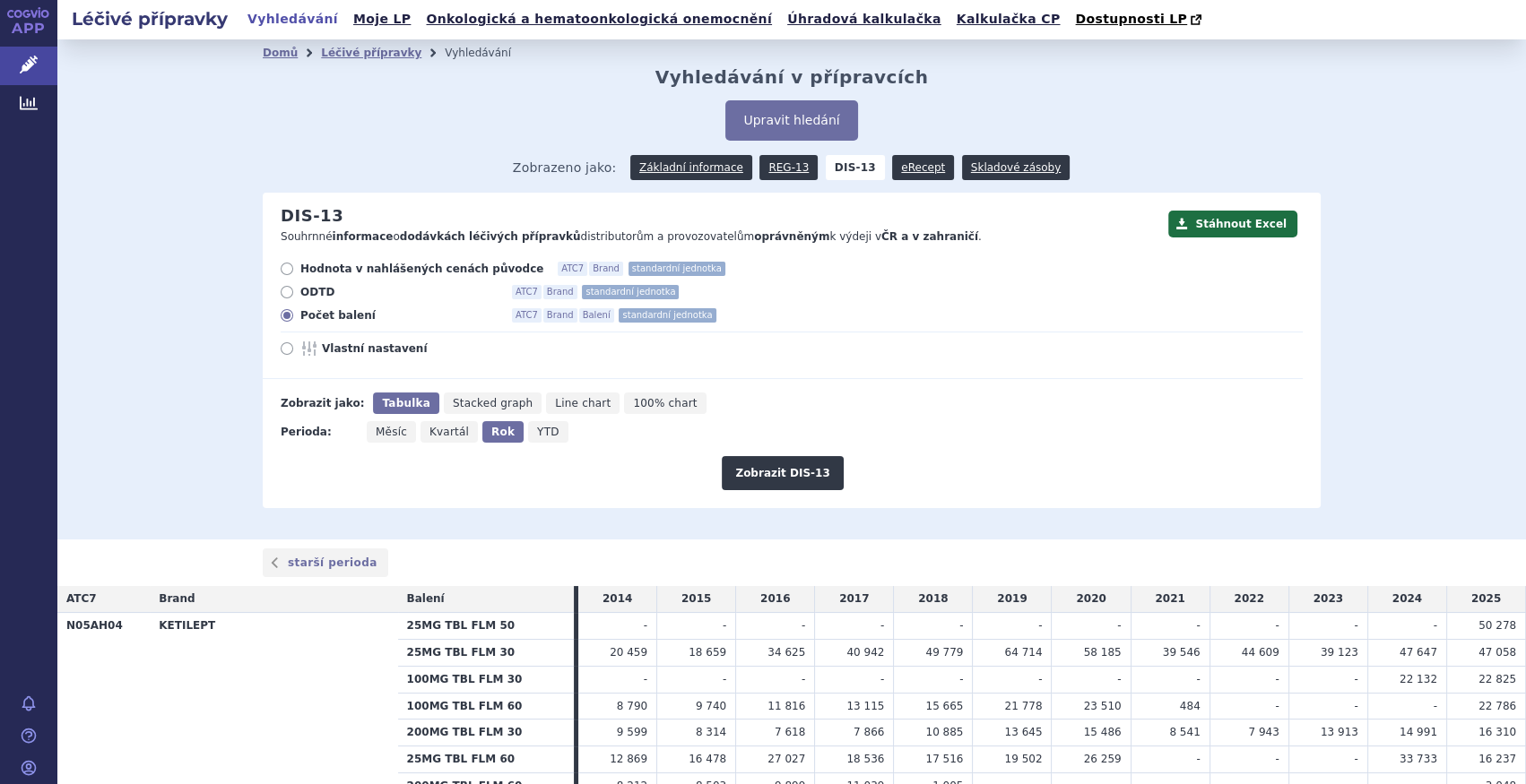
drag, startPoint x: 332, startPoint y: 276, endPoint x: 430, endPoint y: 278, distance: 98.0
click at [334, 276] on span "Hodnota v nahlášených cenách původce" at bounding box center [422, 269] width 243 height 14
click at [294, 276] on input "Hodnota v nahlášených cenách původce ATC7 Brand standardní jednotka" at bounding box center [289, 271] width 11 height 11
radio input "true"
click at [740, 462] on button "Zobrazit DIS-13" at bounding box center [782, 473] width 121 height 34
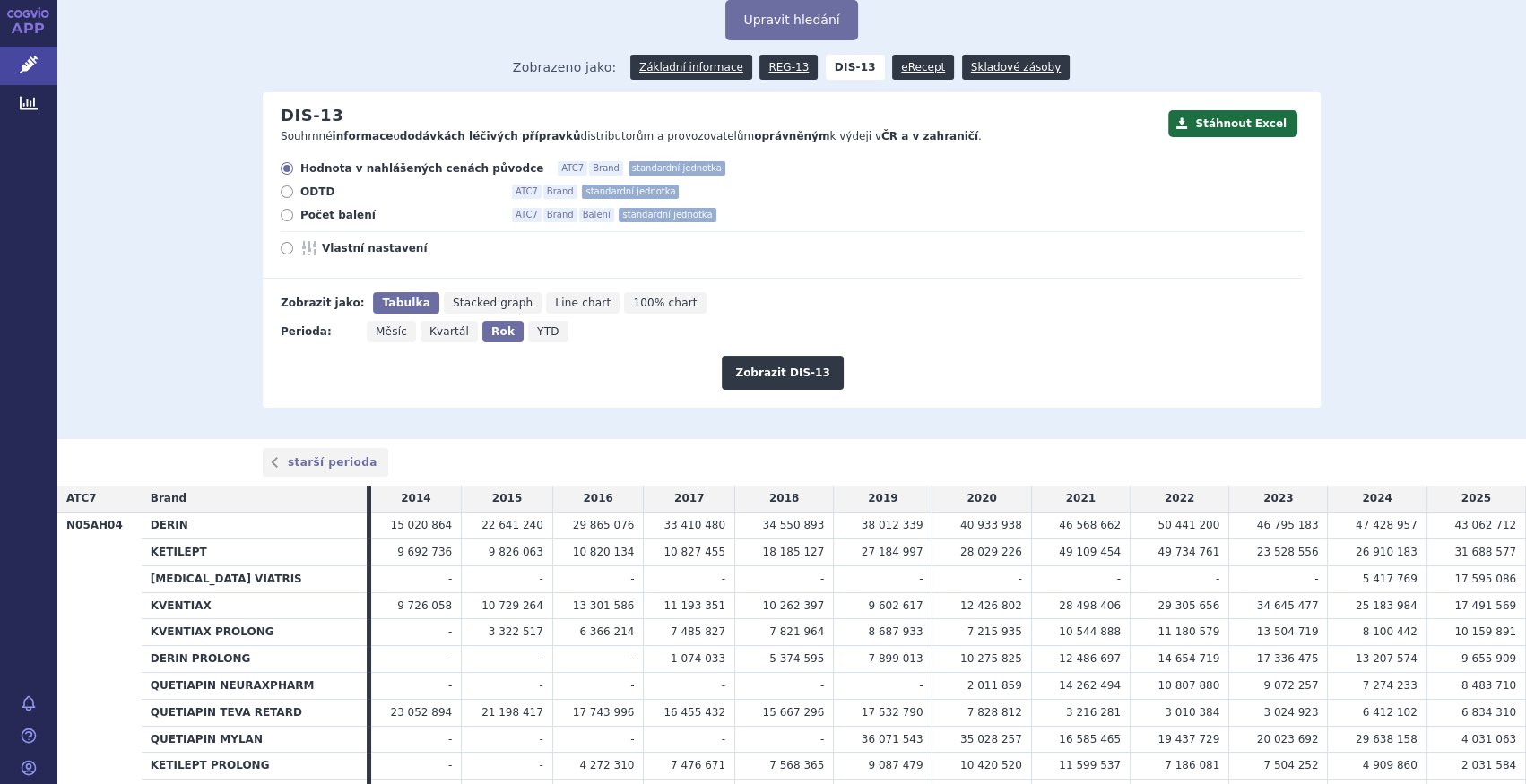
scroll to position [84, 0]
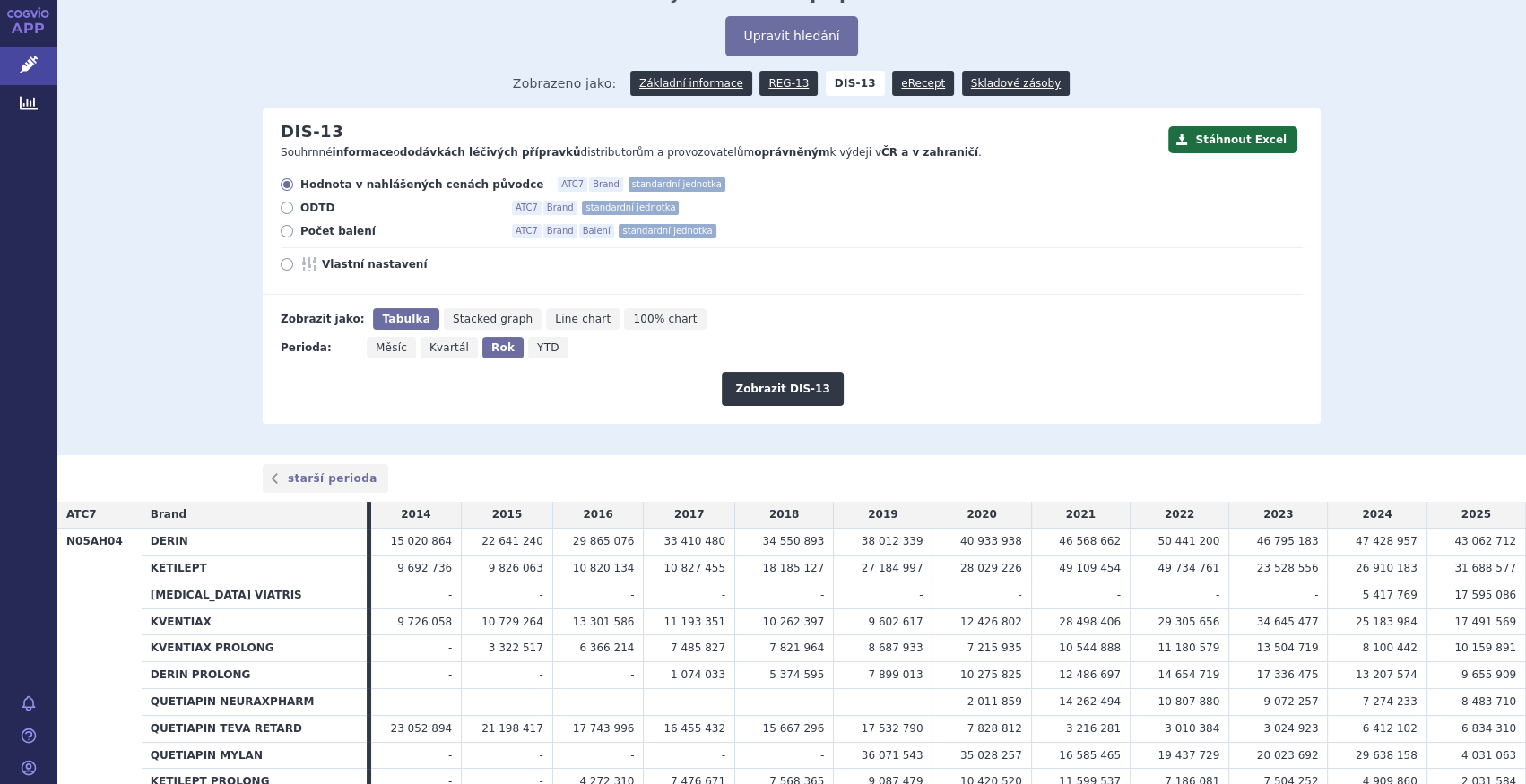
click at [347, 233] on span "Počet balení" at bounding box center [399, 231] width 198 height 14
click at [294, 233] on input "Počet balení ATC7 Brand Balení standardní jednotka" at bounding box center [289, 234] width 11 height 11
radio input "true"
click at [808, 393] on button "Zobrazit DIS-13" at bounding box center [782, 389] width 121 height 34
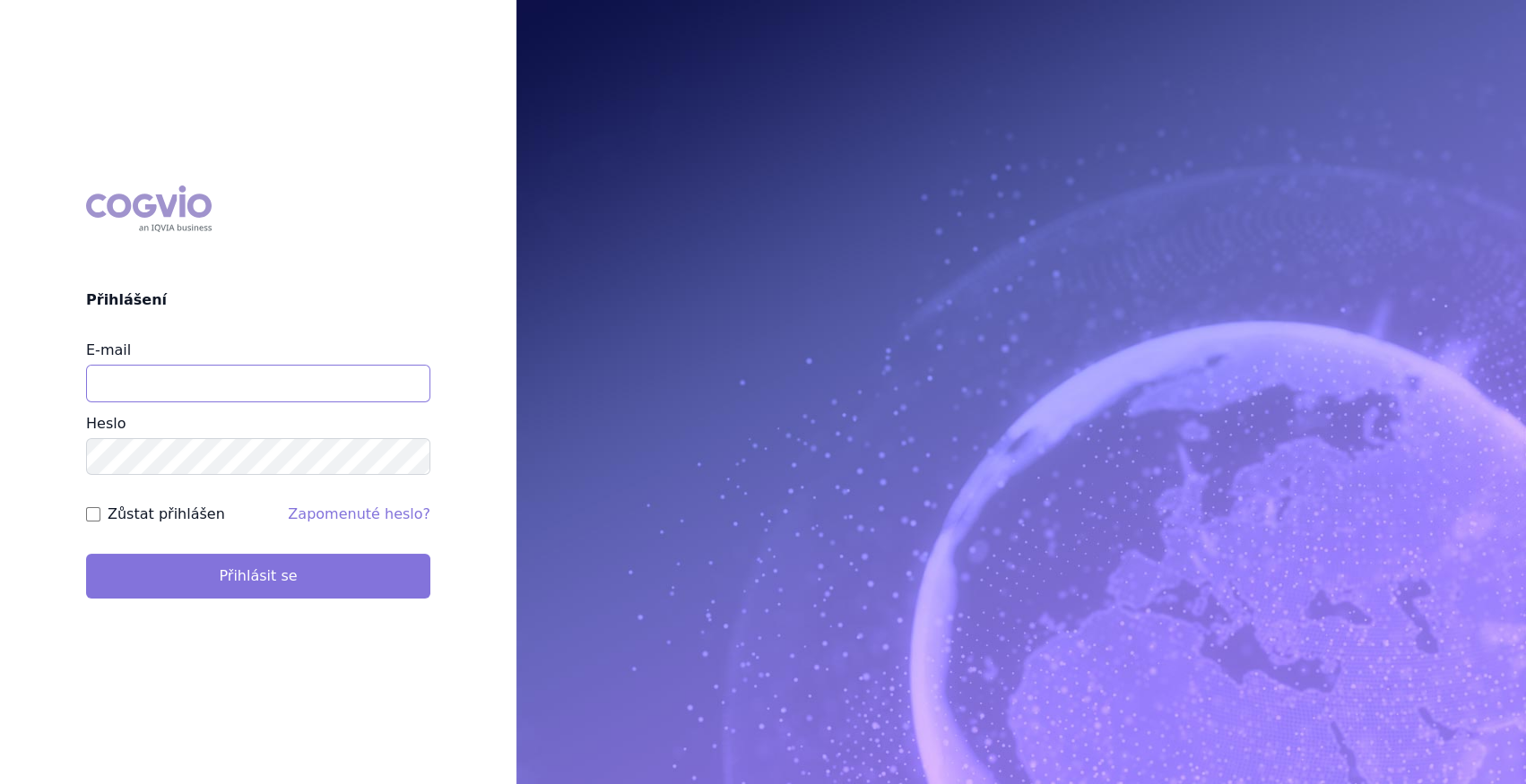
type input "[PERSON_NAME][EMAIL_ADDRESS][DOMAIN_NAME]"
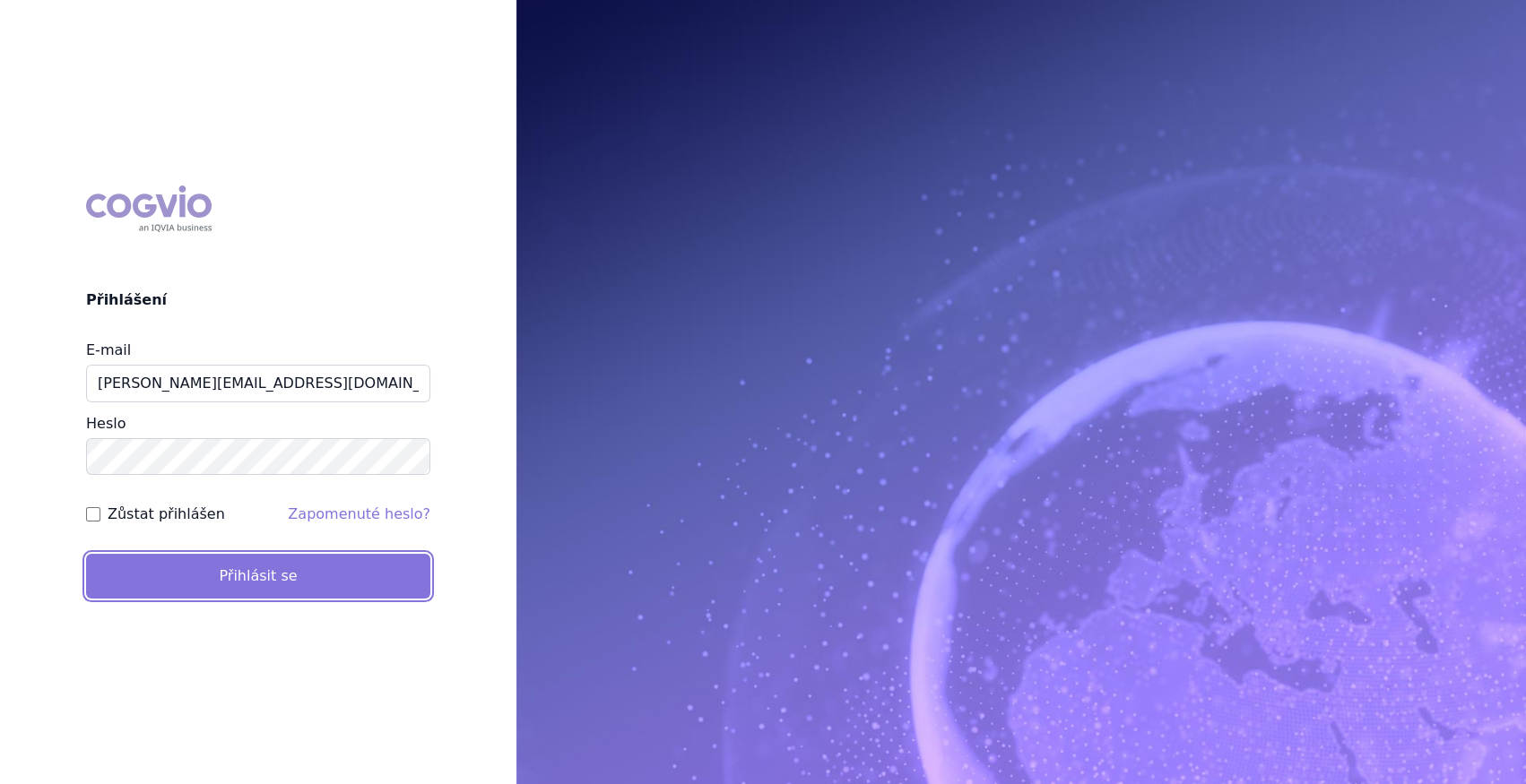
drag, startPoint x: 261, startPoint y: 573, endPoint x: 268, endPoint y: 563, distance: 12.2
click at [266, 570] on button "Přihlásit se" at bounding box center [258, 576] width 344 height 44
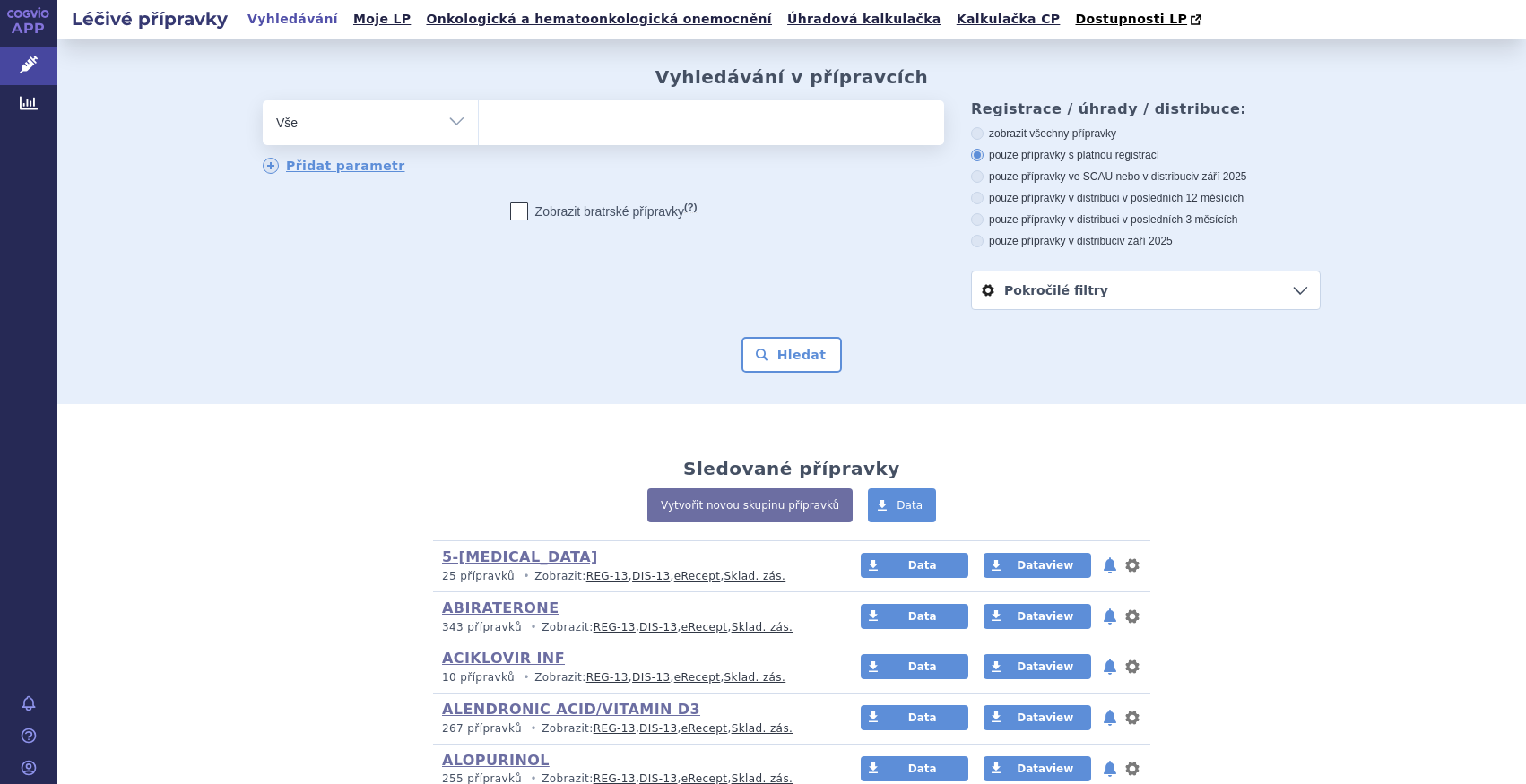
click at [435, 113] on select "Vše Přípravek/SUKL kód MAH VPOIS ATC/Aktivní látka Léková forma Síla" at bounding box center [370, 120] width 215 height 41
select select "filter-atc-group"
click at [263, 101] on select "Vše Přípravek/SUKL kód MAH VPOIS ATC/Aktivní látka Léková forma Síla" at bounding box center [370, 120] width 215 height 41
click at [561, 133] on ul at bounding box center [711, 119] width 465 height 38
click at [479, 133] on select at bounding box center [478, 121] width 1 height 44
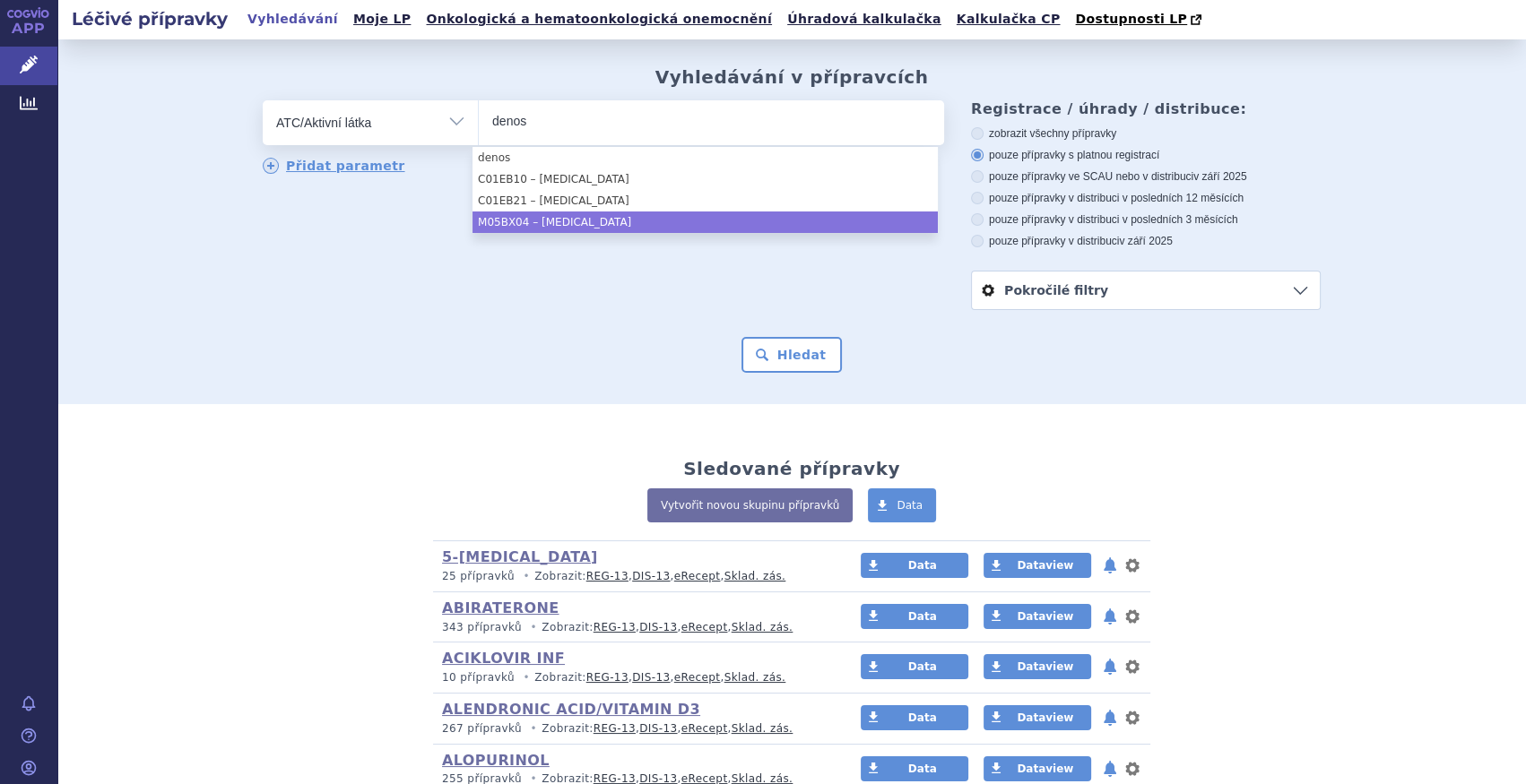
type input "denos"
select select "M05BX04"
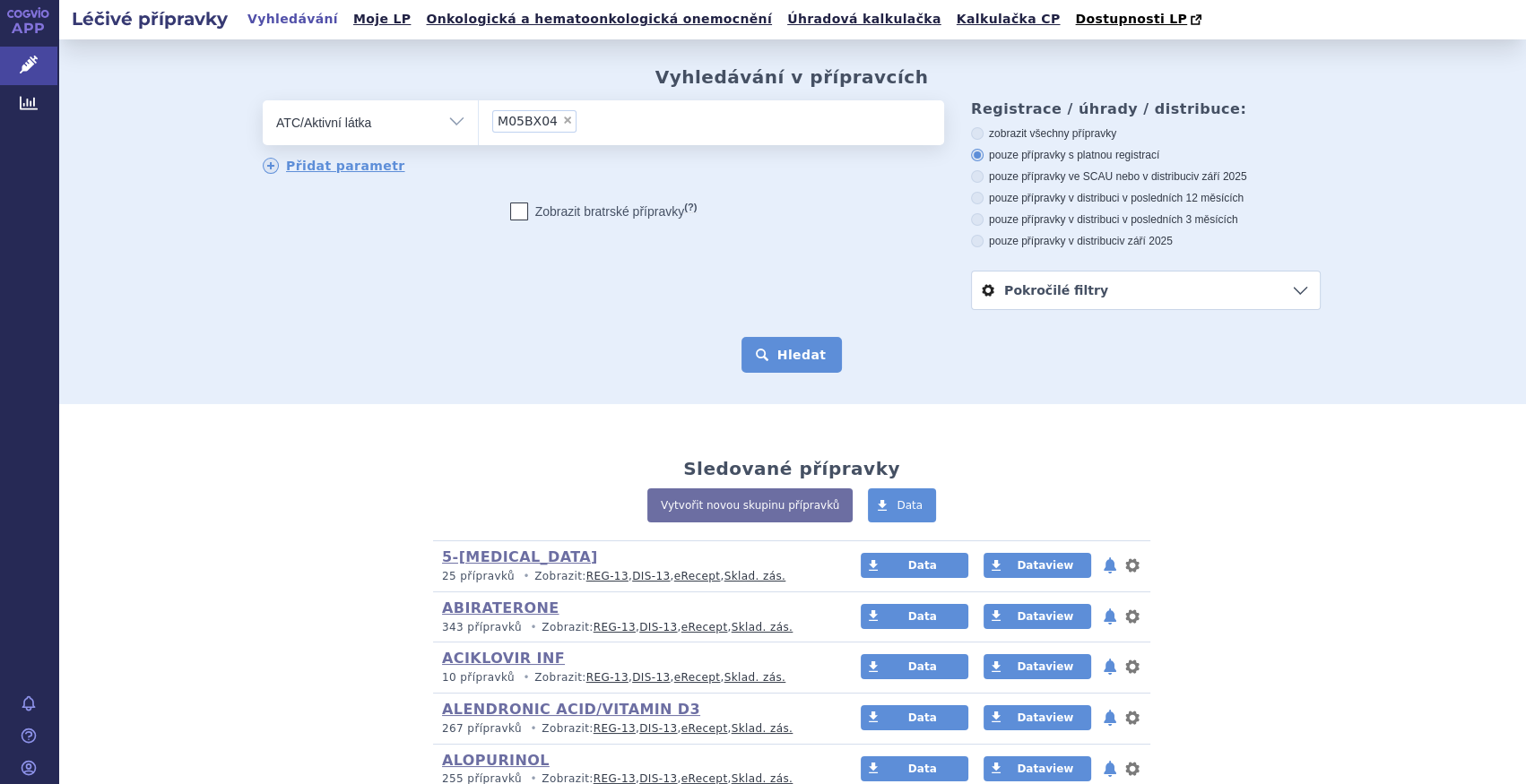
click at [788, 355] on button "Hledat" at bounding box center [792, 355] width 101 height 36
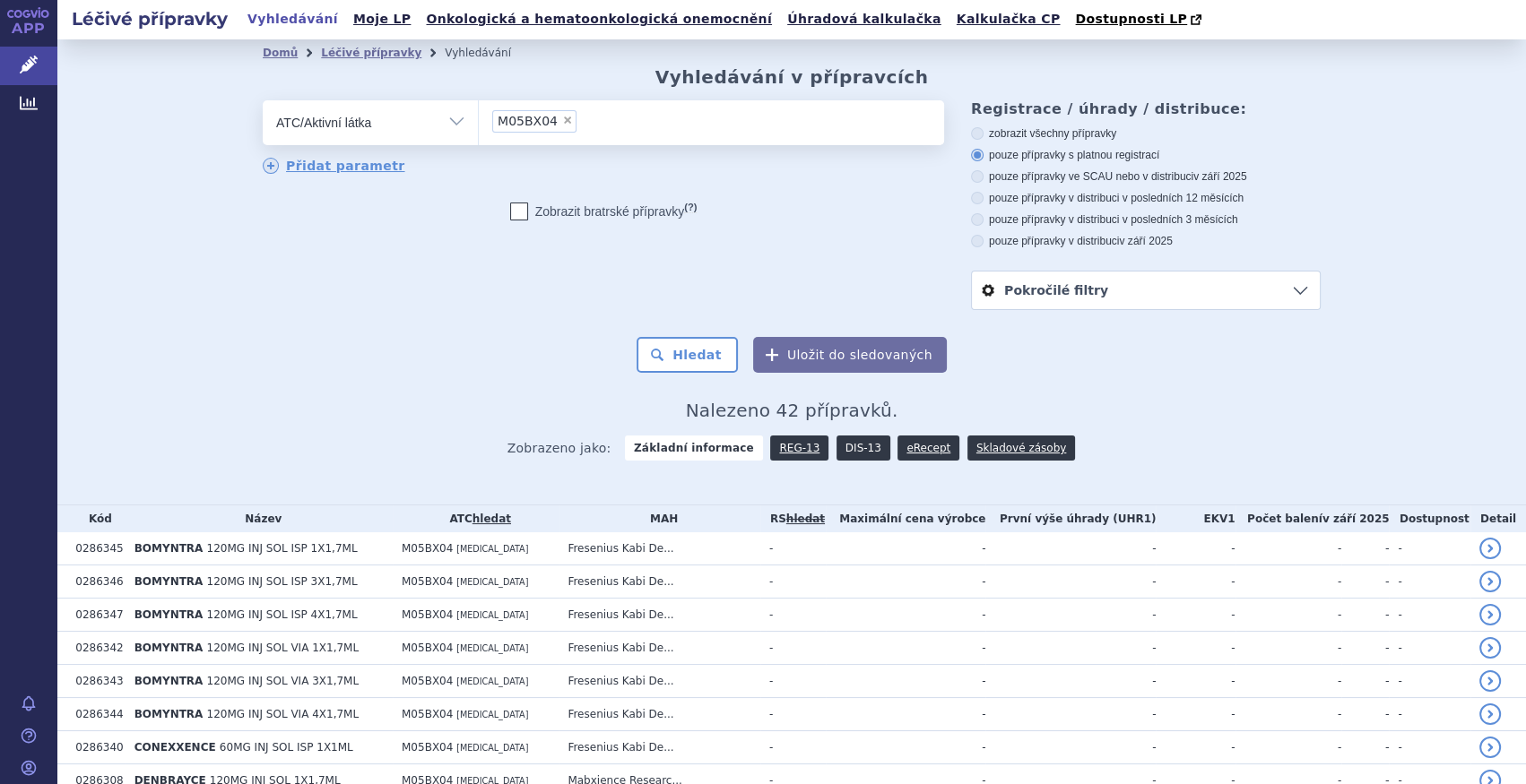
click at [852, 447] on link "DIS-13" at bounding box center [863, 448] width 54 height 26
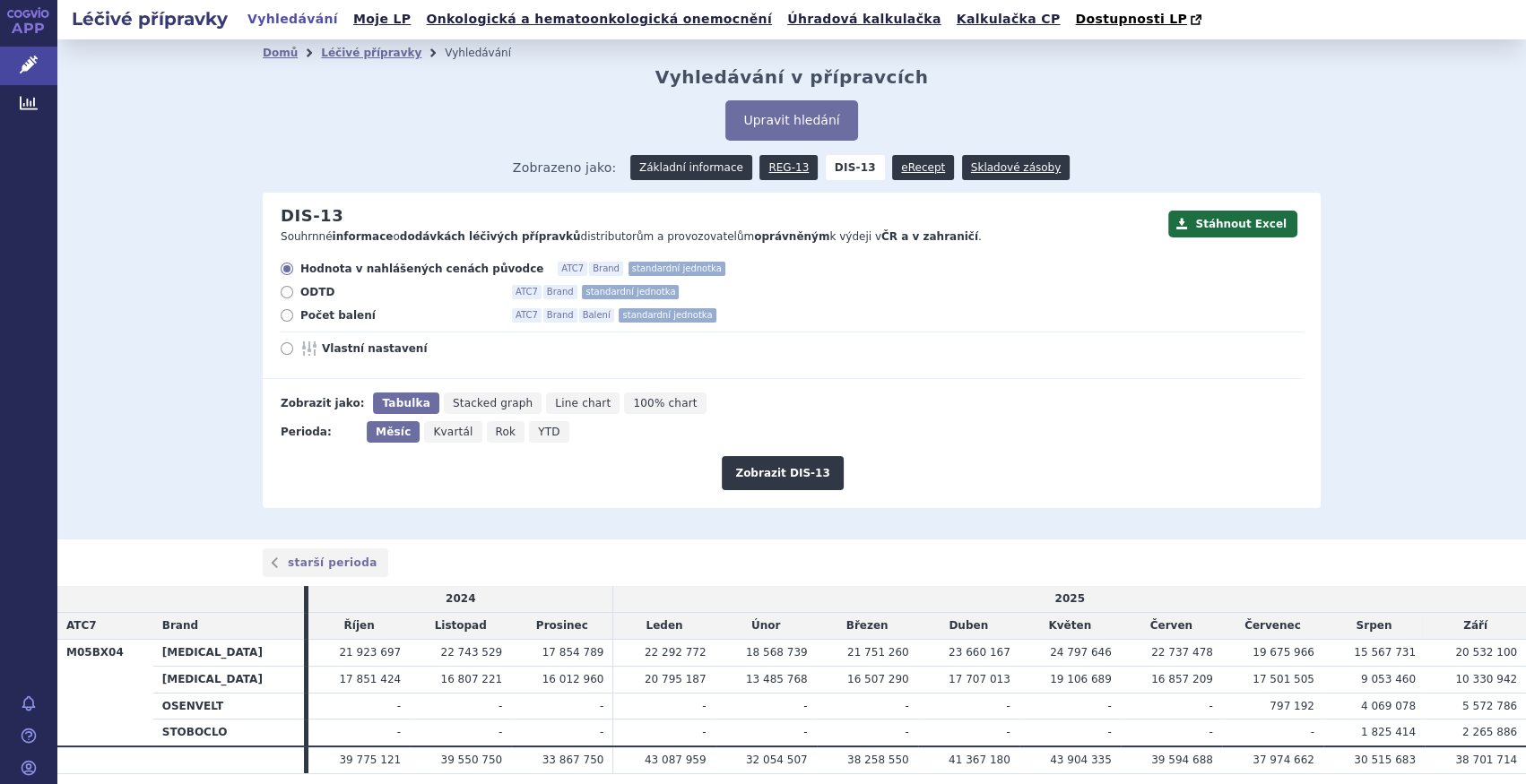
click at [692, 170] on link "Základní informace" at bounding box center [691, 167] width 122 height 26
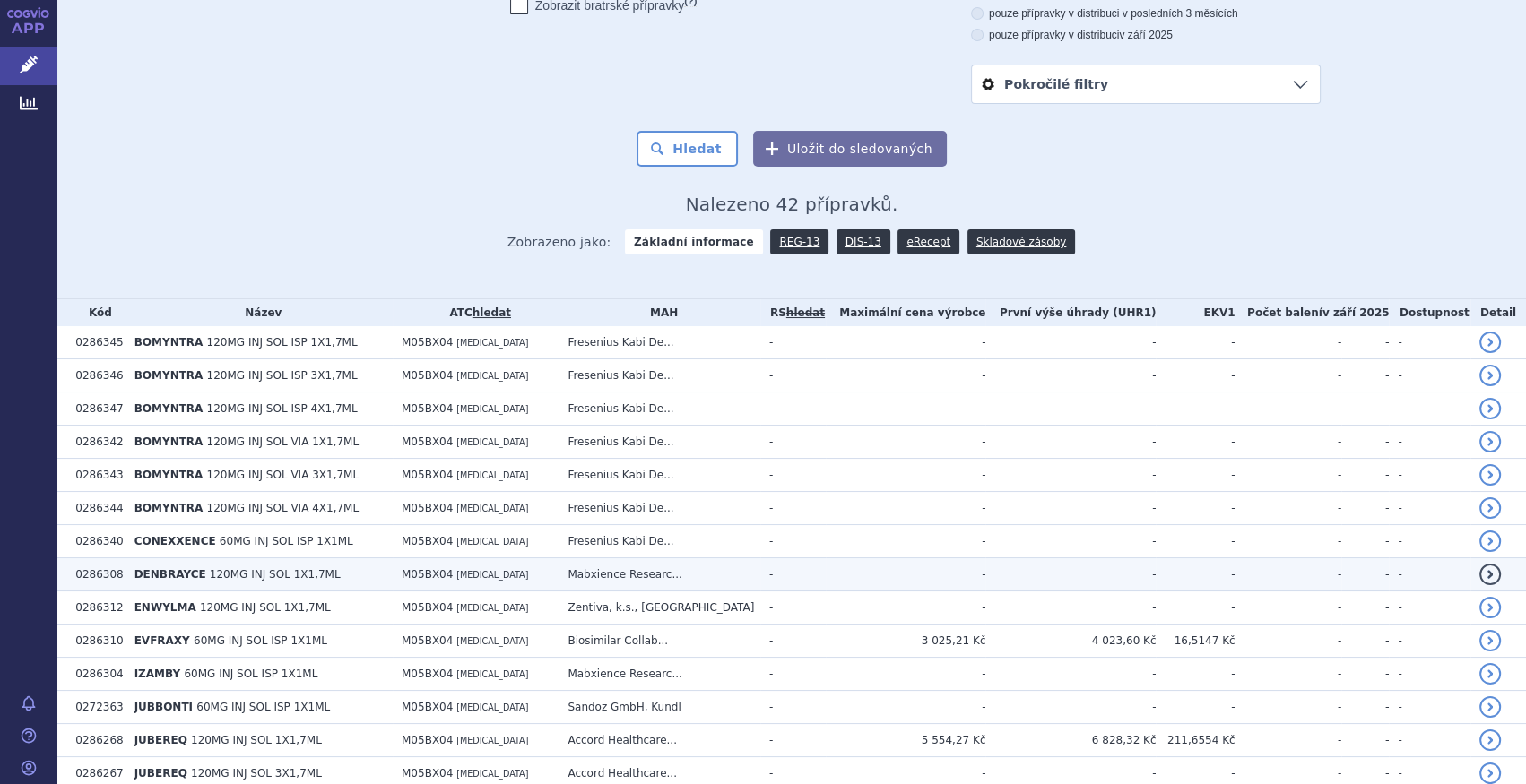
scroll to position [314, 0]
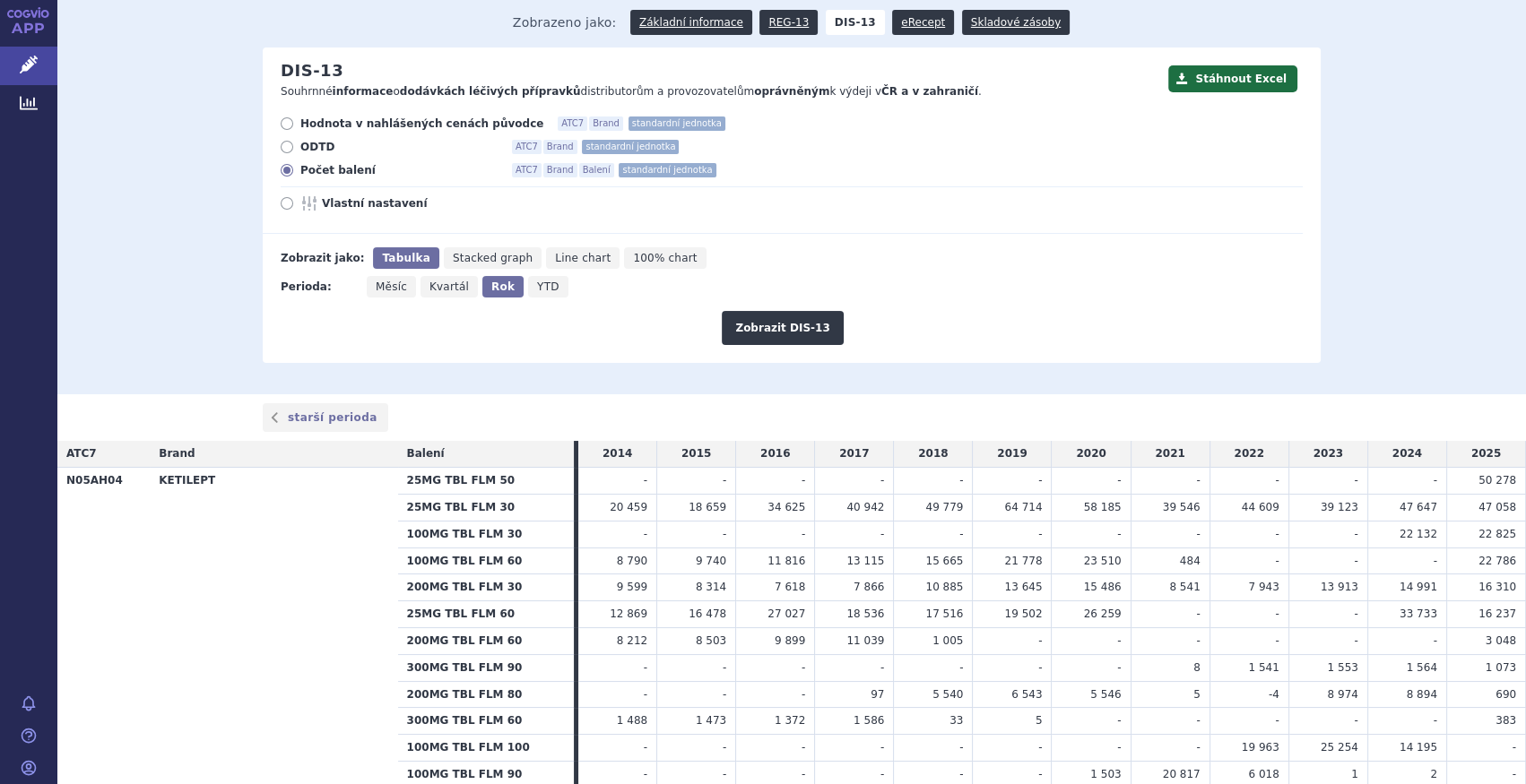
scroll to position [325, 0]
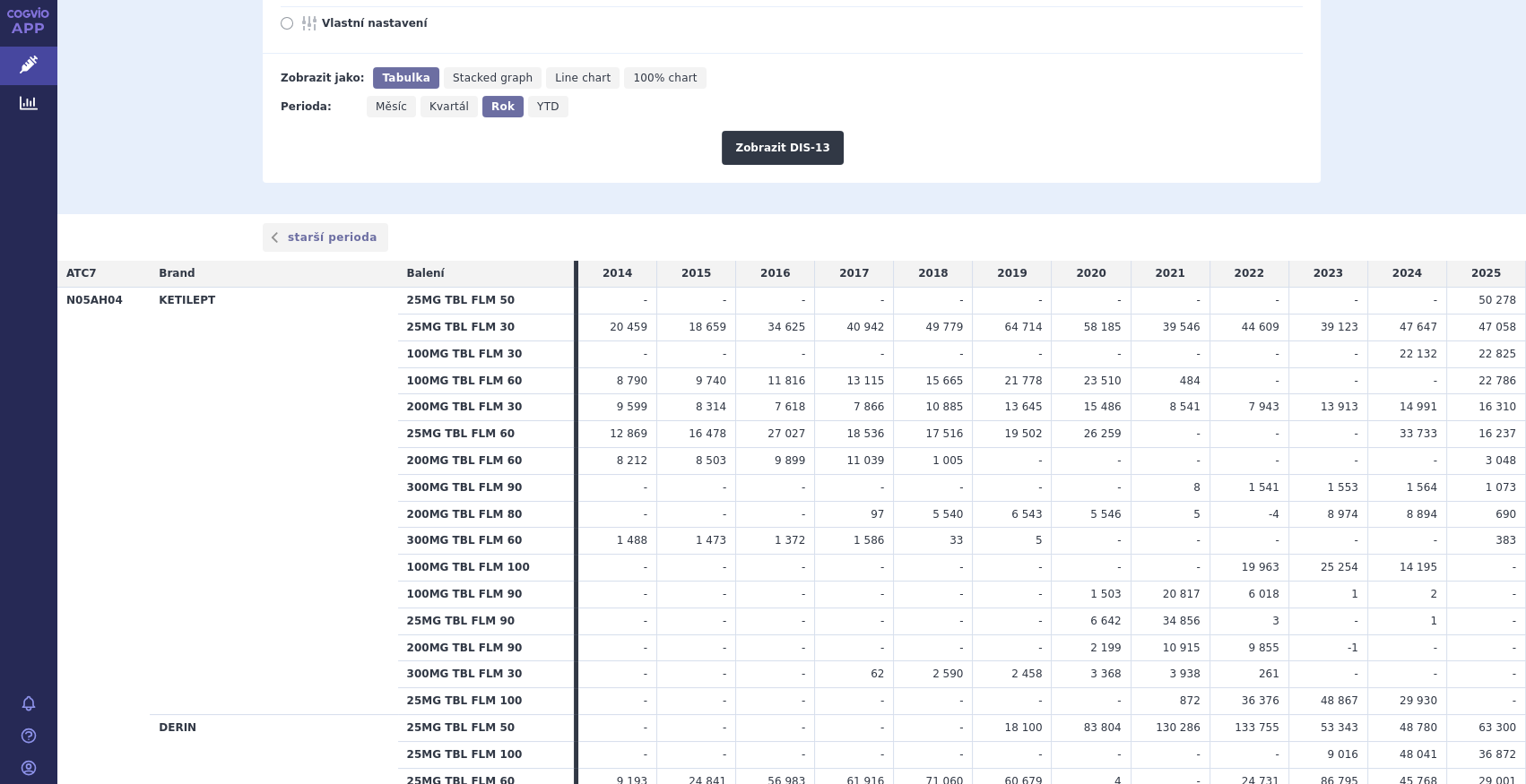
click at [1486, 326] on span "47 058" at bounding box center [1498, 326] width 38 height 12
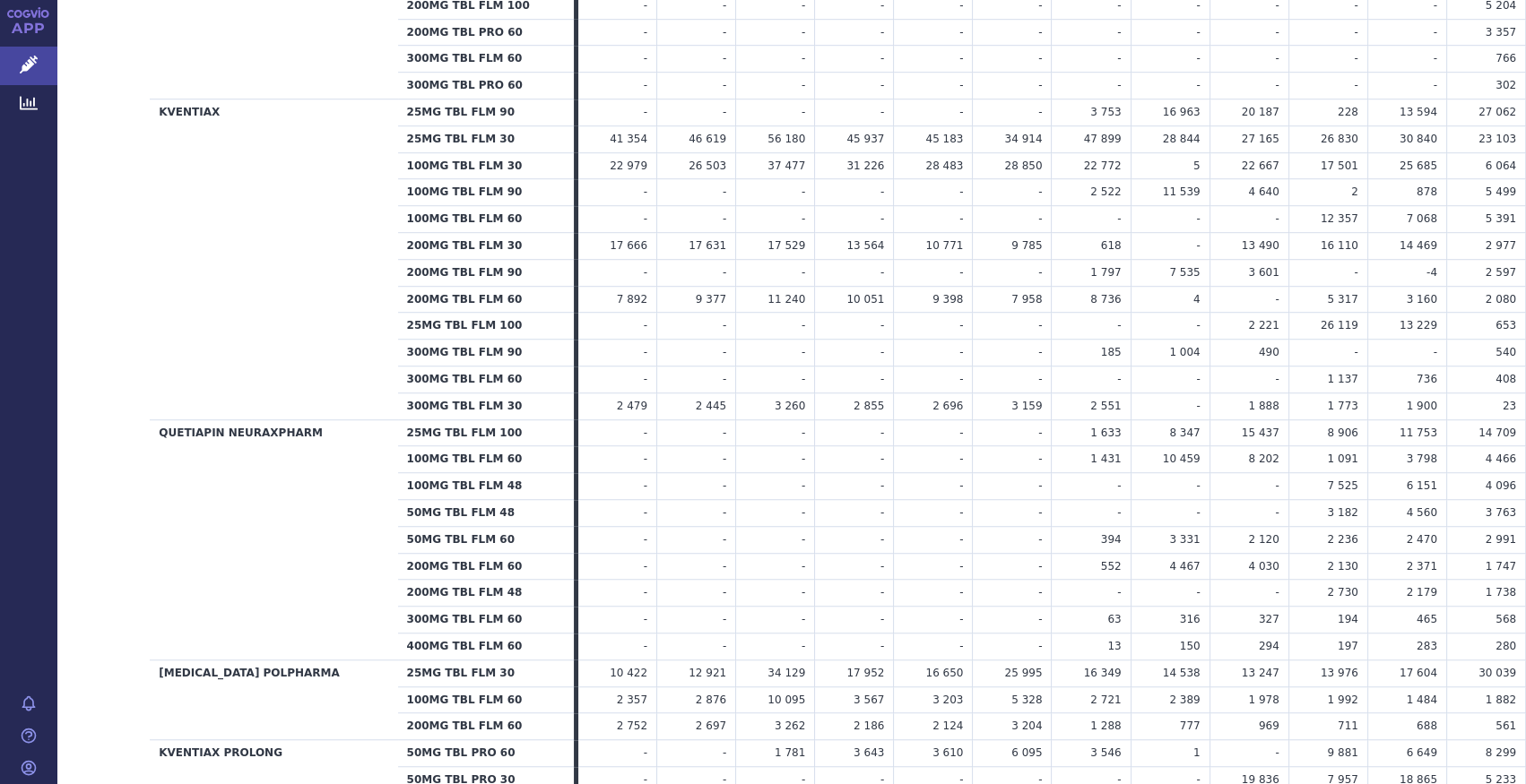
scroll to position [1629, 0]
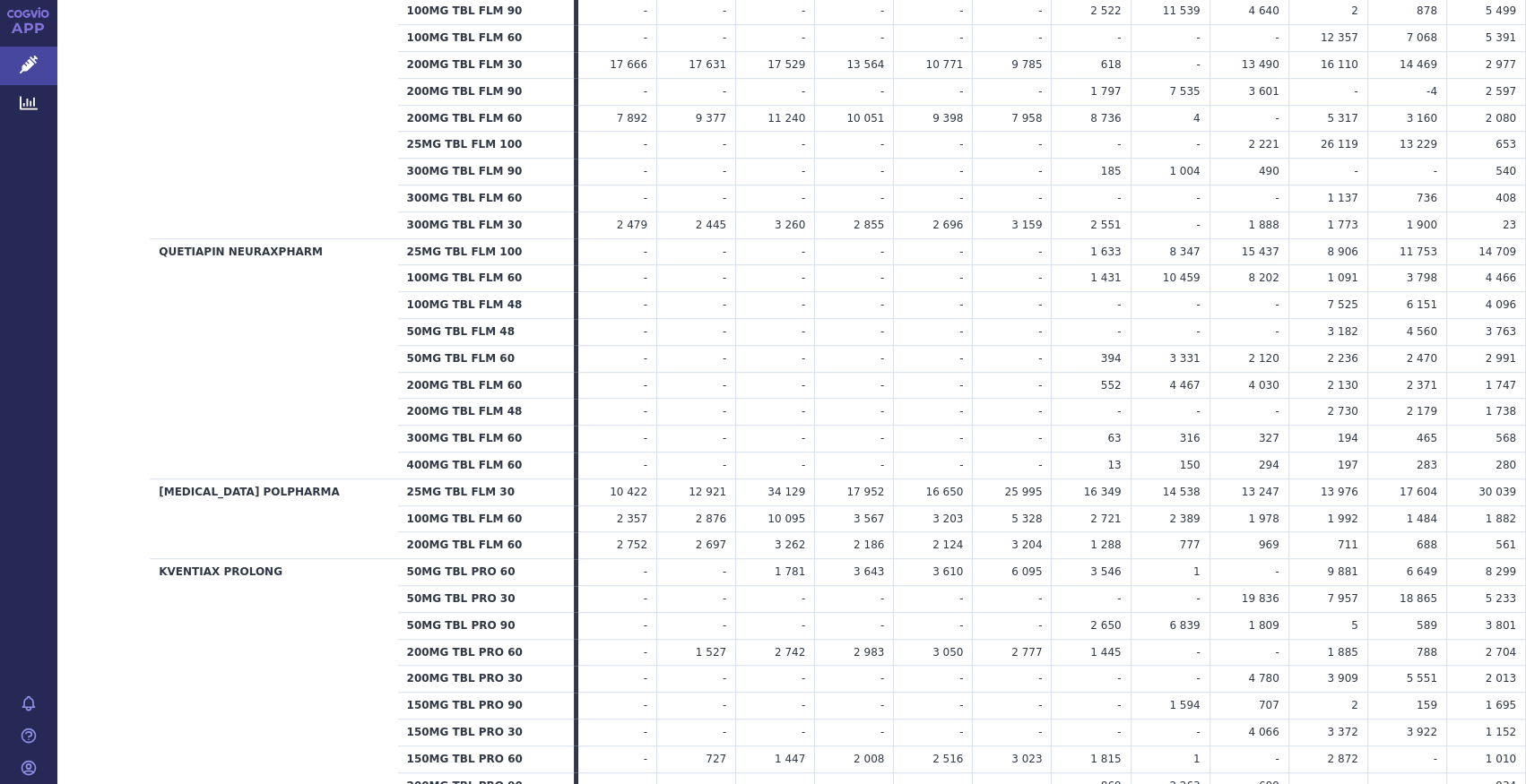
click at [1223, 538] on td "969" at bounding box center [1249, 546] width 79 height 26
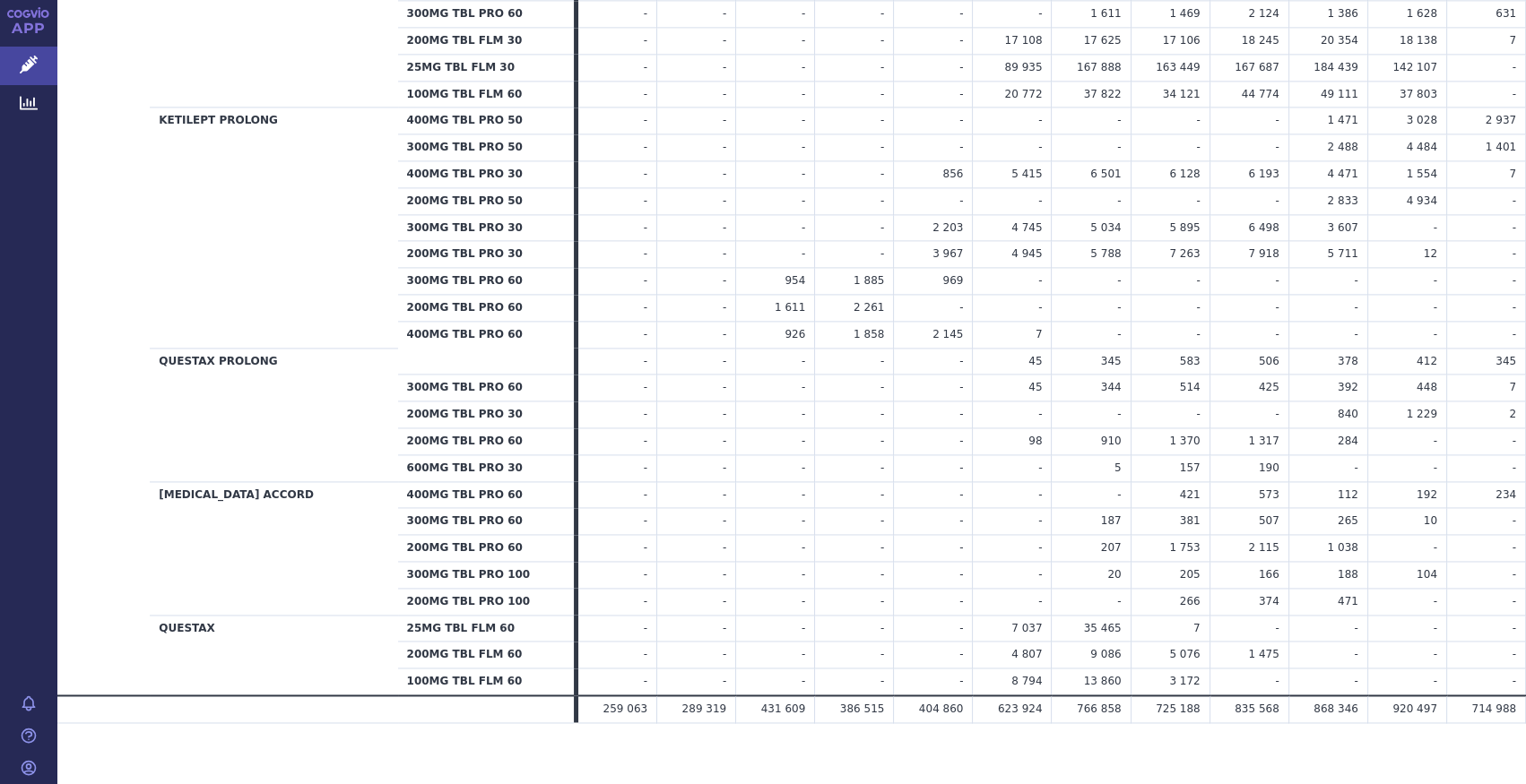
scroll to position [3098, 0]
